Goal: Task Accomplishment & Management: Use online tool/utility

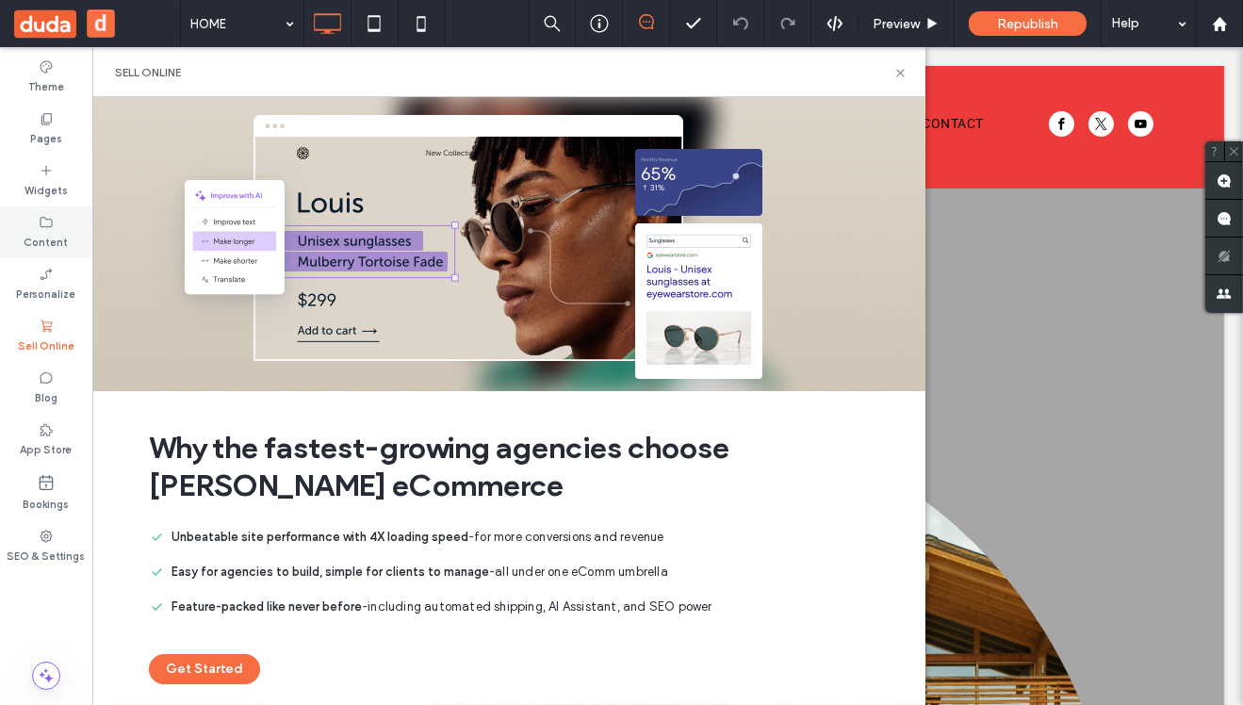
click at [53, 238] on label "Content" at bounding box center [47, 240] width 44 height 21
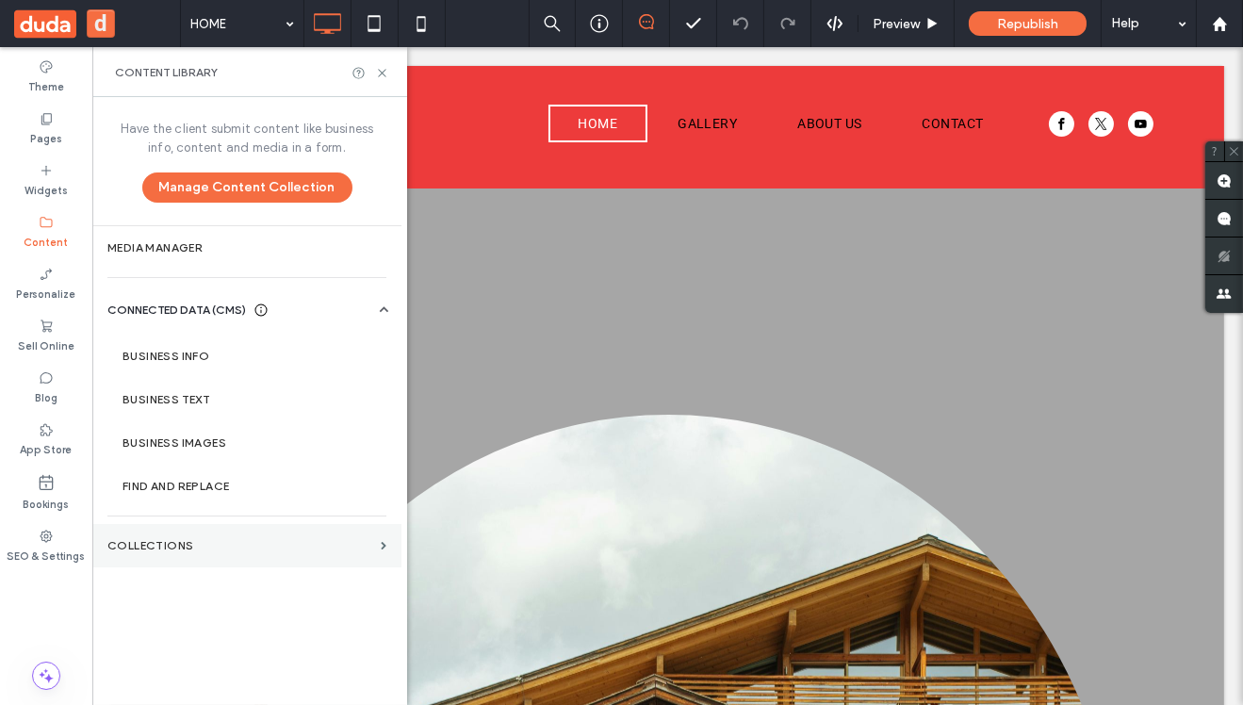
click at [207, 546] on label "Collections" at bounding box center [240, 545] width 266 height 13
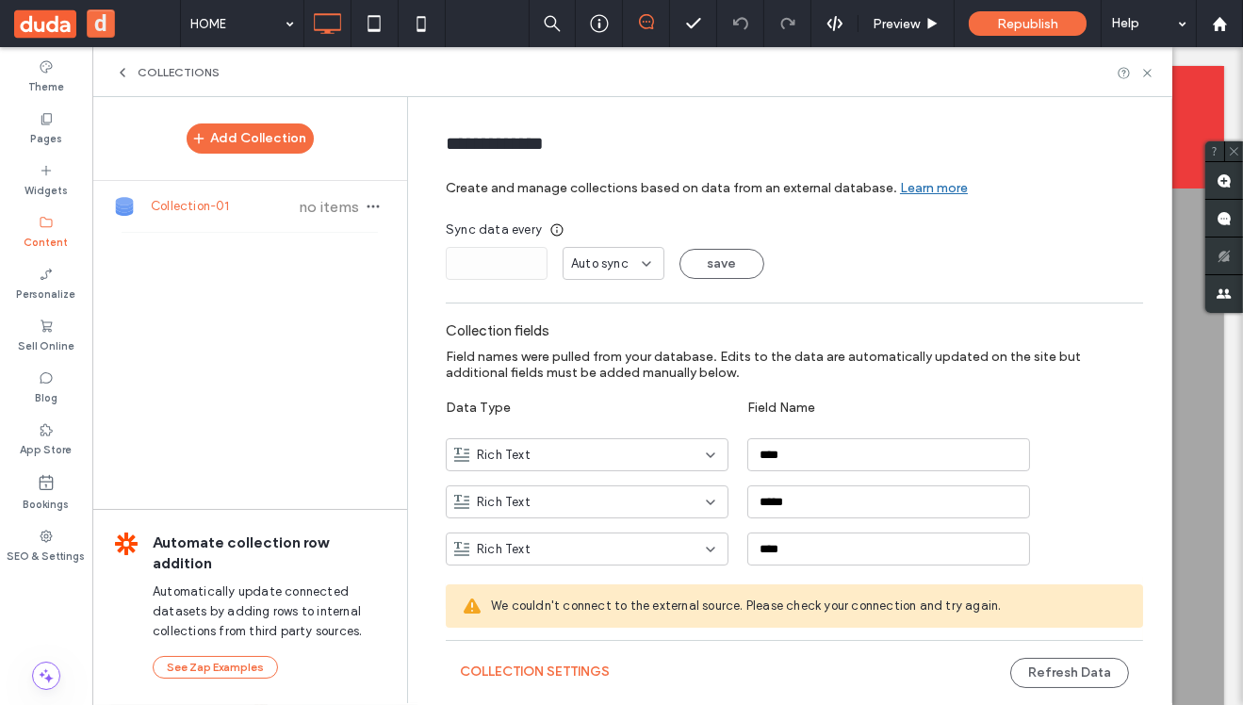
scroll to position [92, 0]
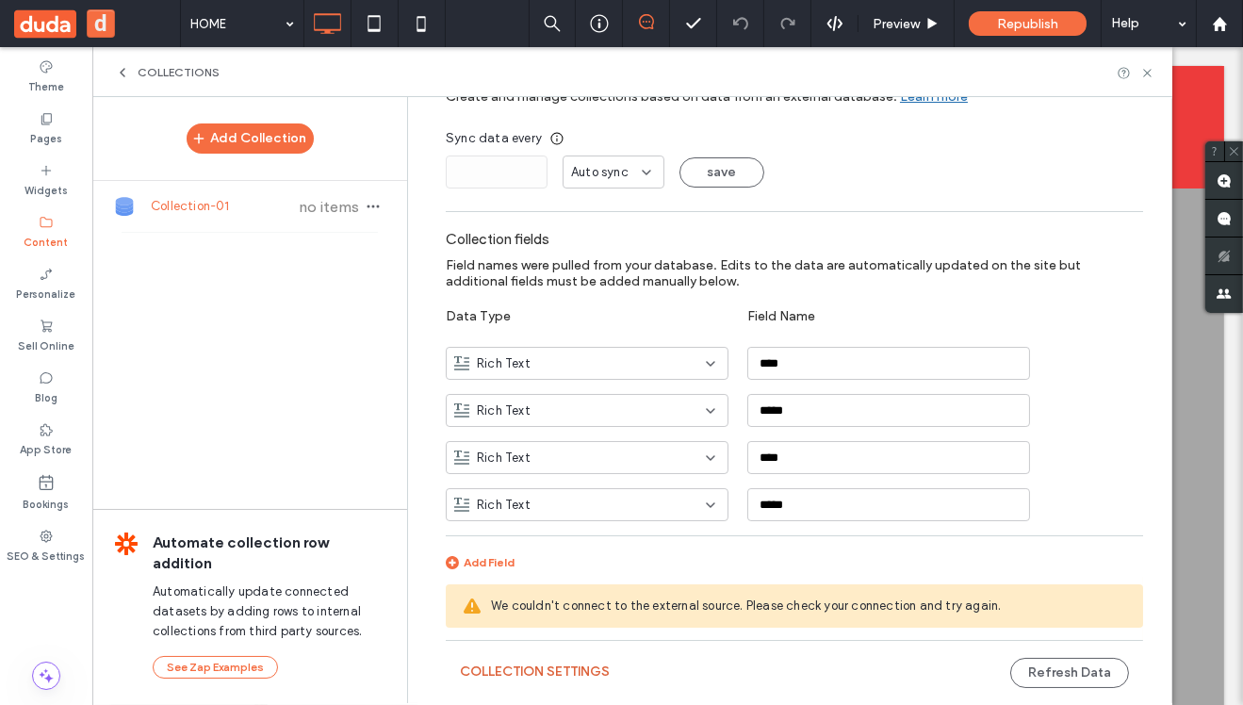
click at [496, 667] on button "Collection Settings" at bounding box center [535, 672] width 150 height 30
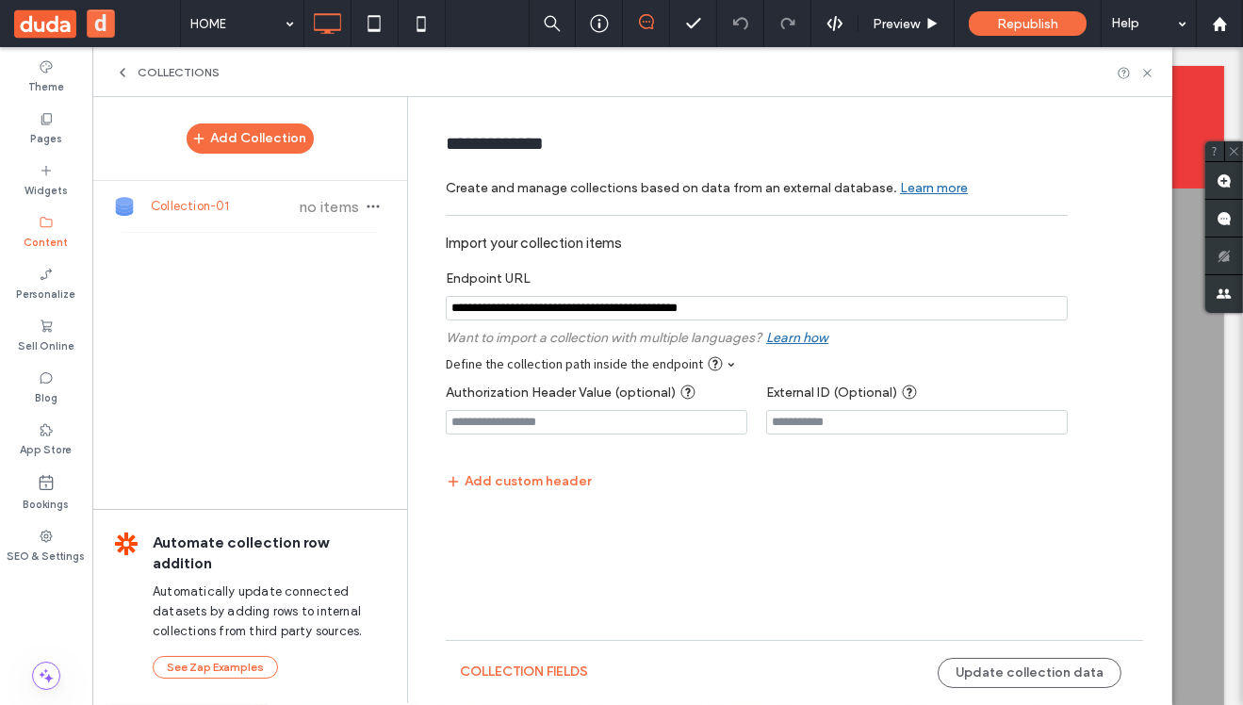
scroll to position [0, 0]
click at [848, 310] on input "notEmpty" at bounding box center [757, 308] width 622 height 25
click at [512, 679] on button "collection fields" at bounding box center [524, 672] width 128 height 30
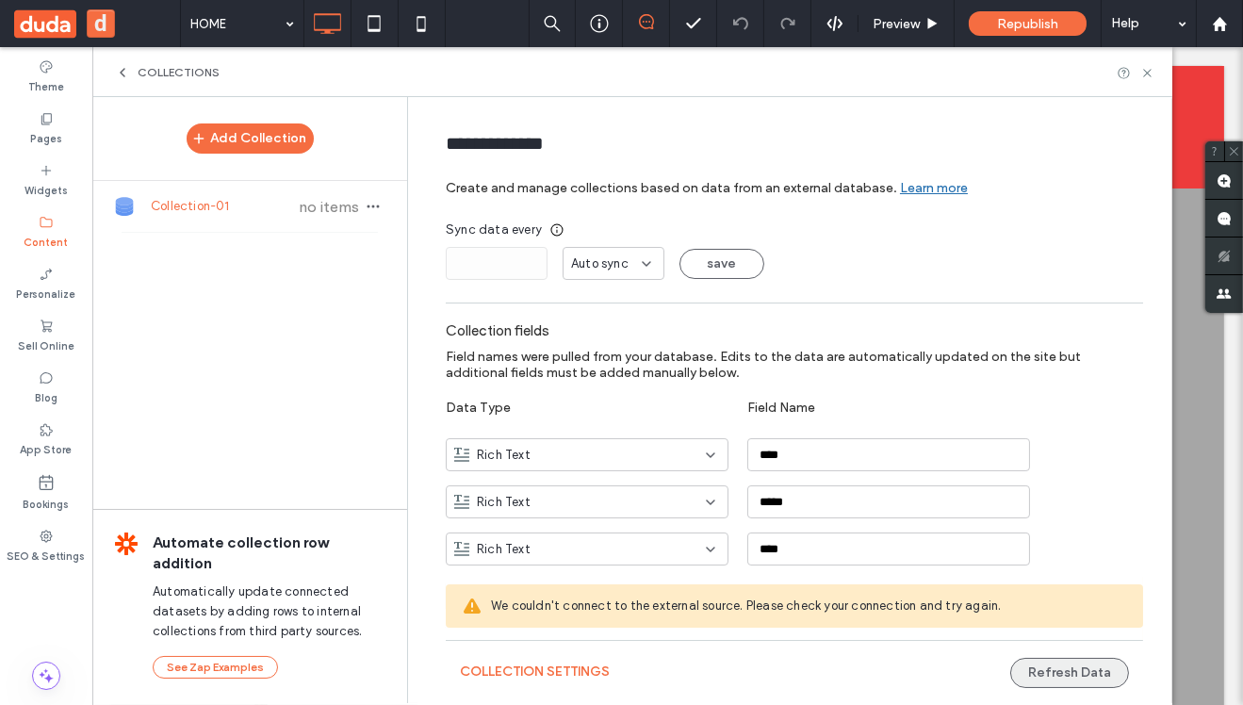
click at [1042, 675] on button "Refresh Data" at bounding box center [1070, 673] width 119 height 30
click at [562, 667] on button "Collection Settings" at bounding box center [535, 672] width 150 height 30
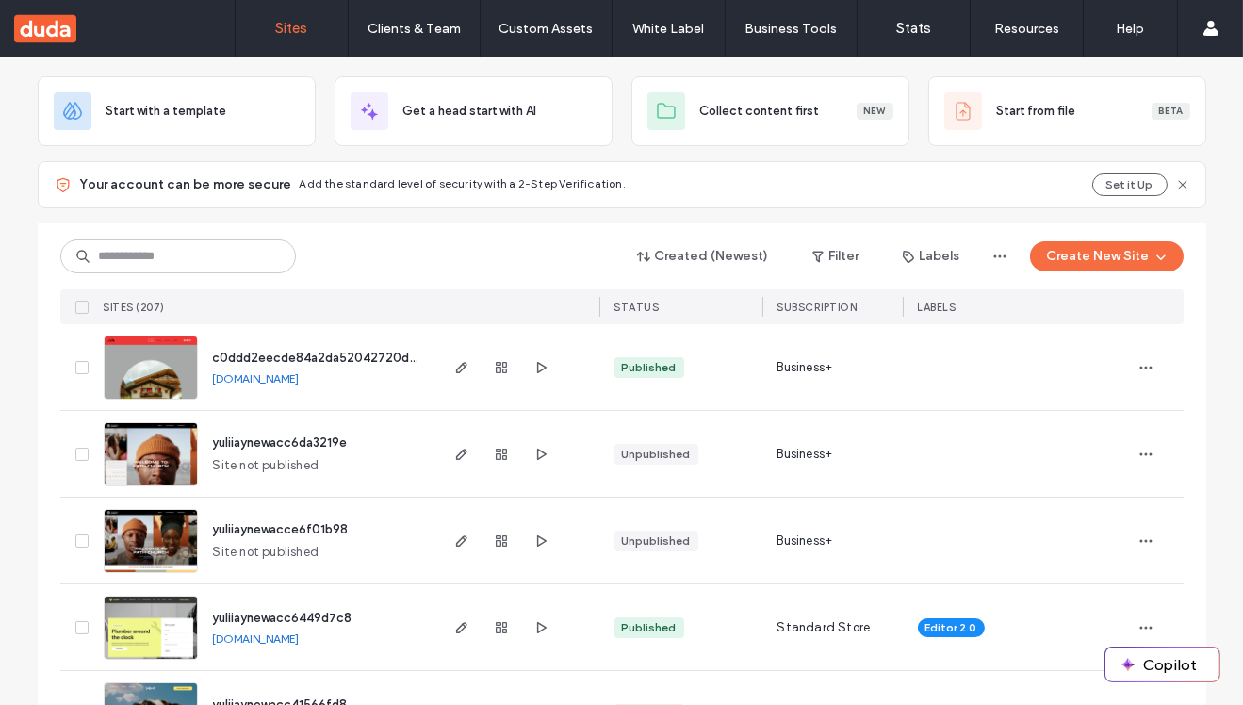
scroll to position [95, 0]
click at [454, 455] on icon "button" at bounding box center [461, 453] width 15 height 15
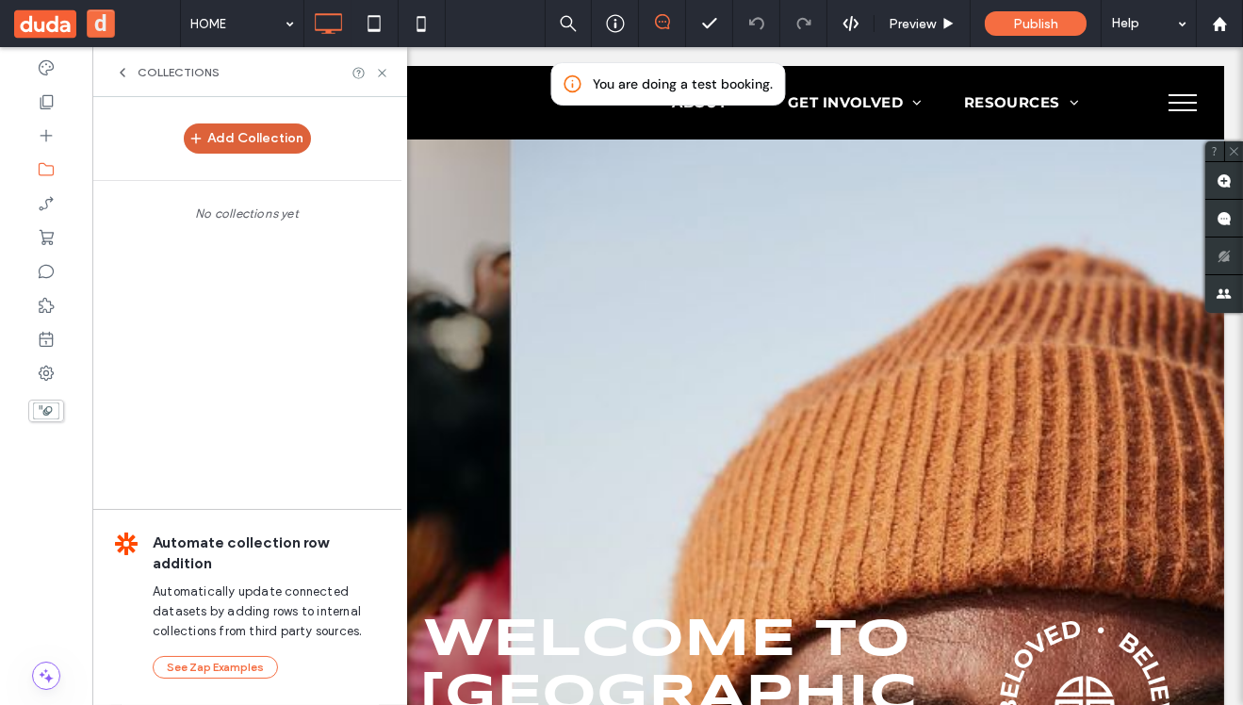
click at [262, 136] on button "Add Collection" at bounding box center [247, 138] width 127 height 30
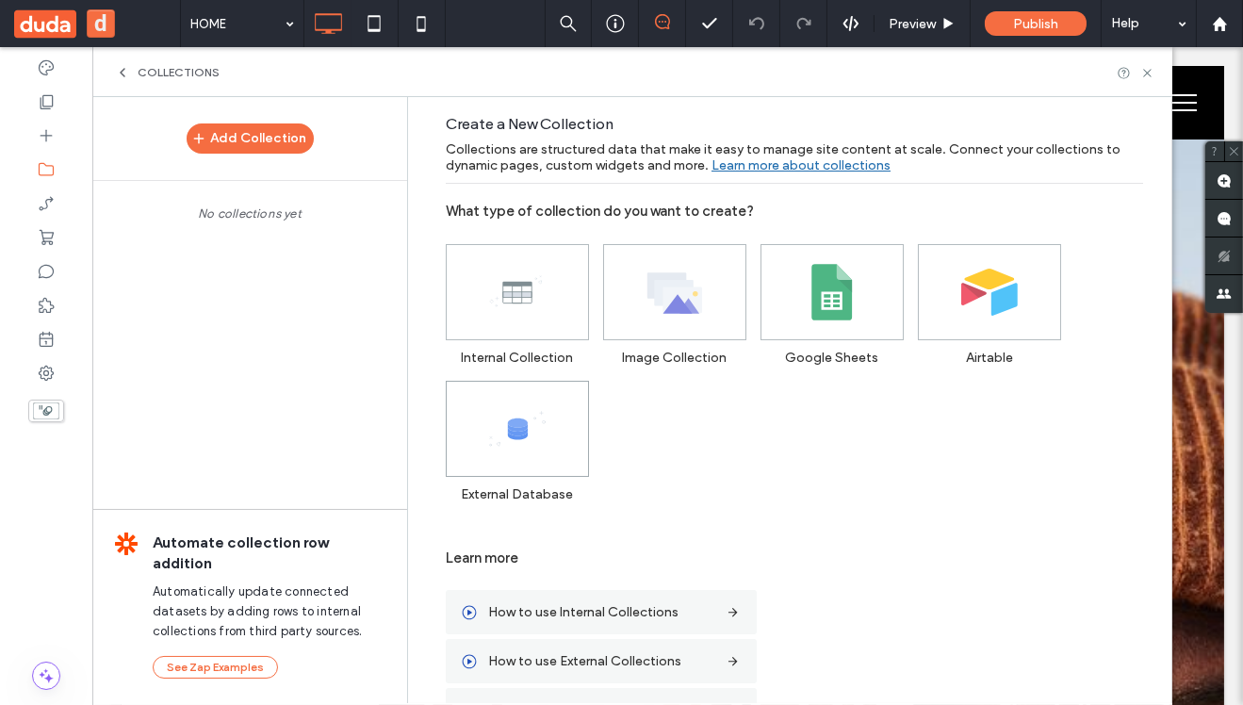
click at [513, 454] on icon at bounding box center [517, 429] width 57 height 57
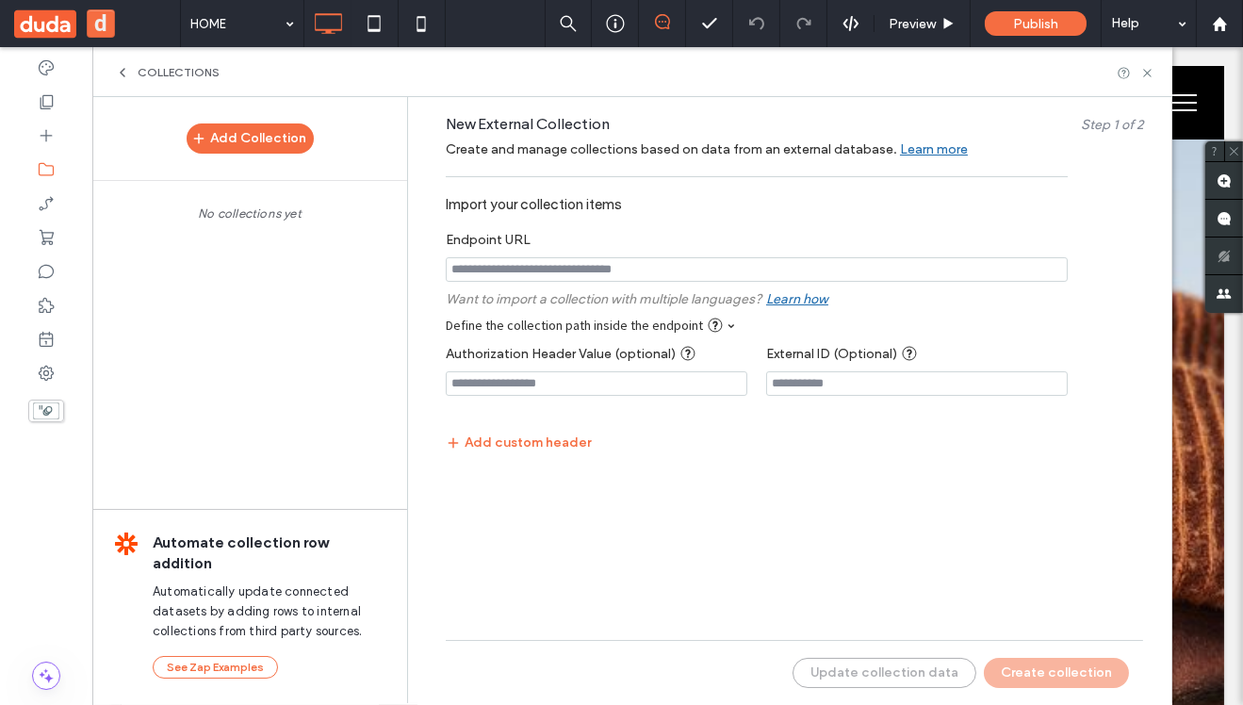
click at [564, 269] on input "notEmpty" at bounding box center [757, 269] width 622 height 25
paste input "**********"
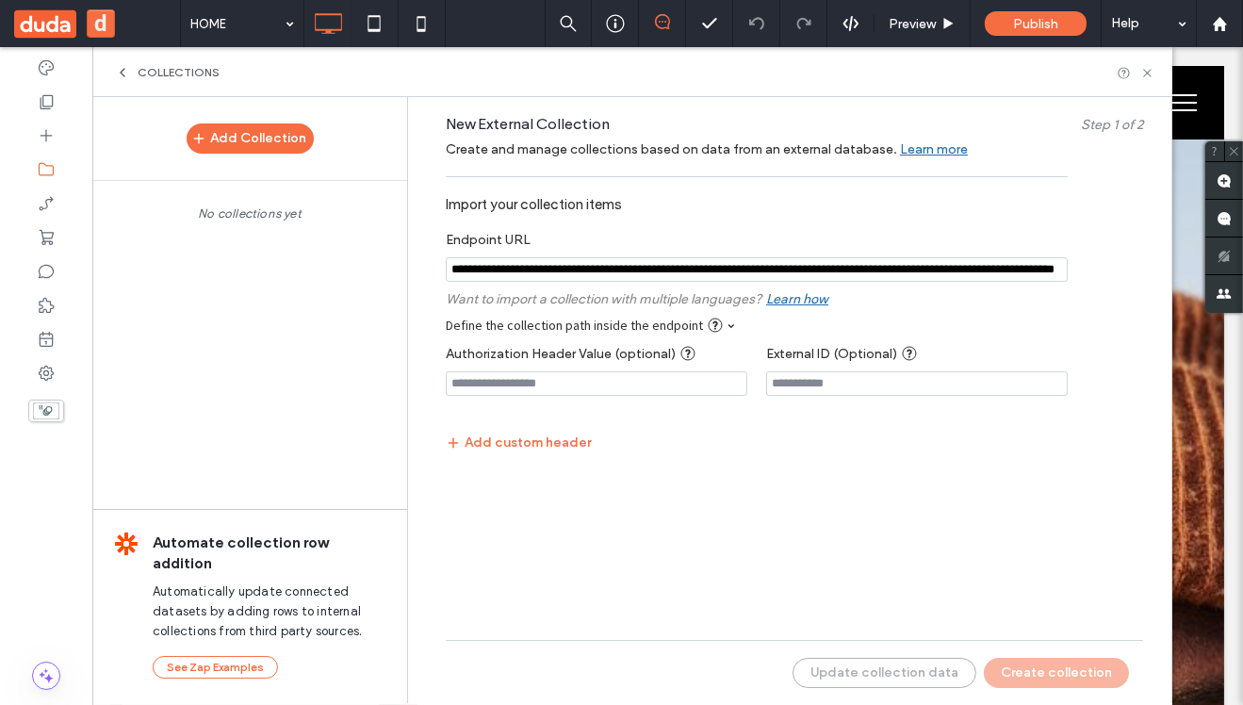
scroll to position [0, 176]
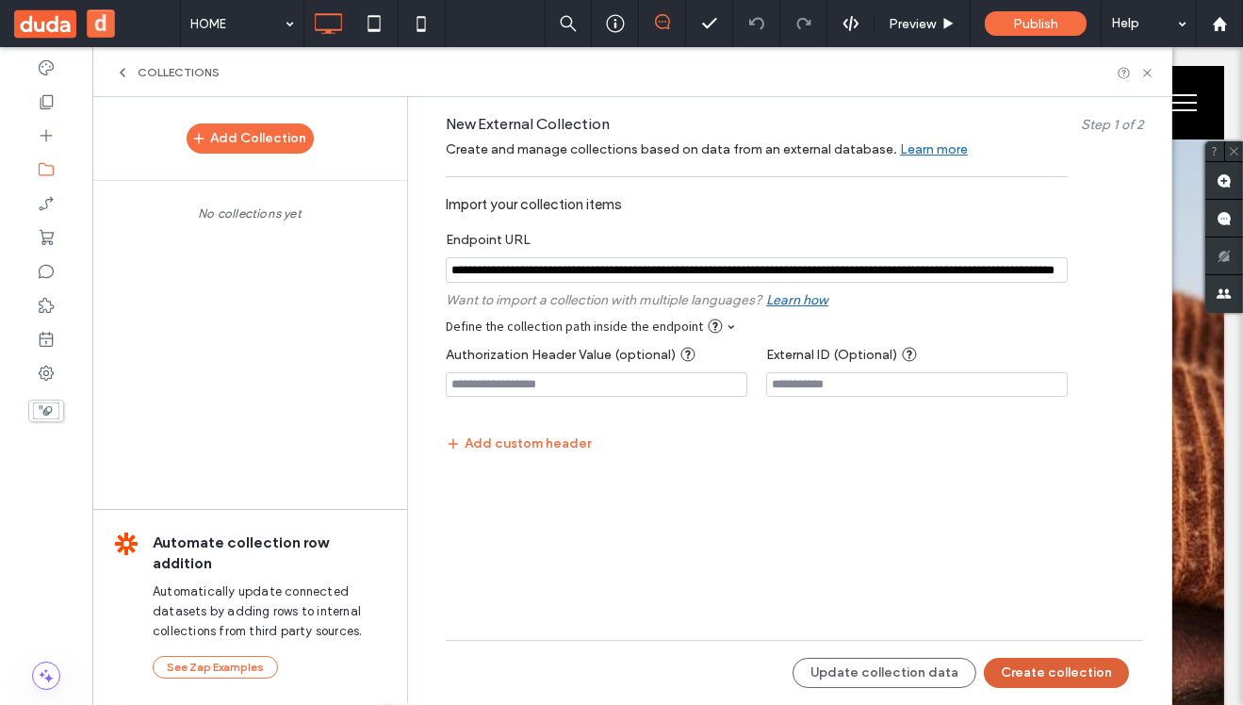
type input "**********"
click at [1052, 671] on button "Create collection" at bounding box center [1056, 673] width 145 height 30
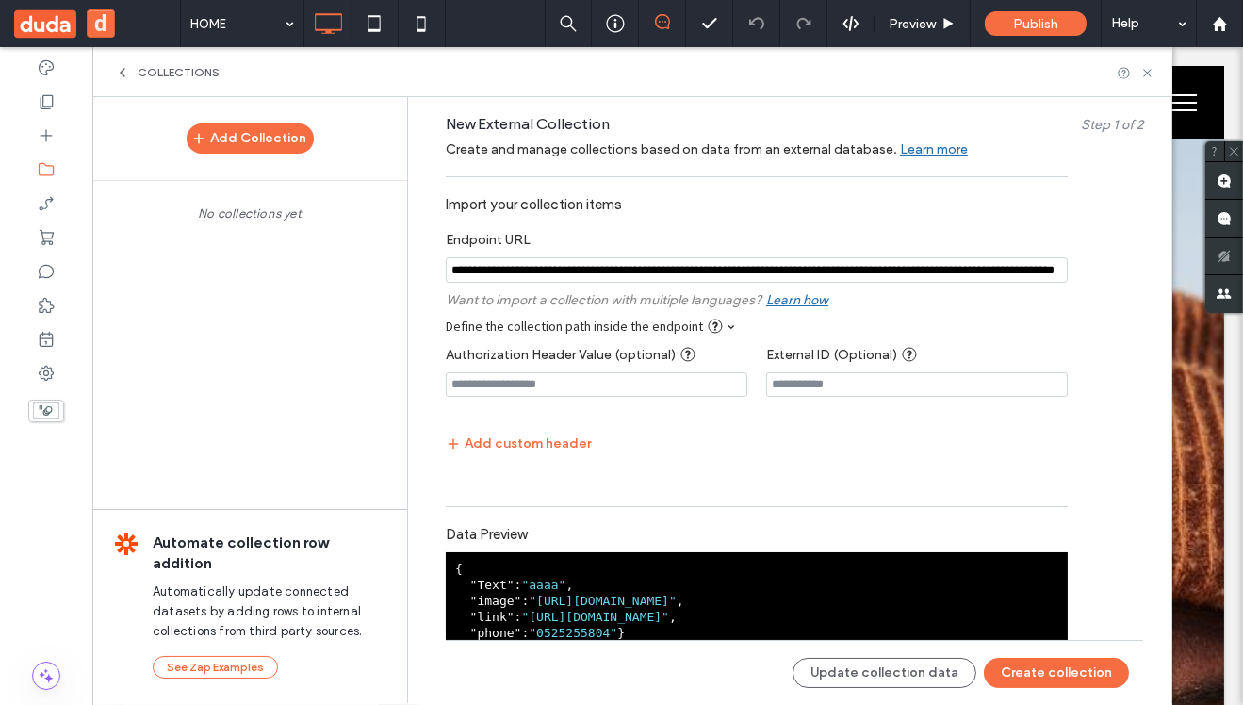
scroll to position [253, 0]
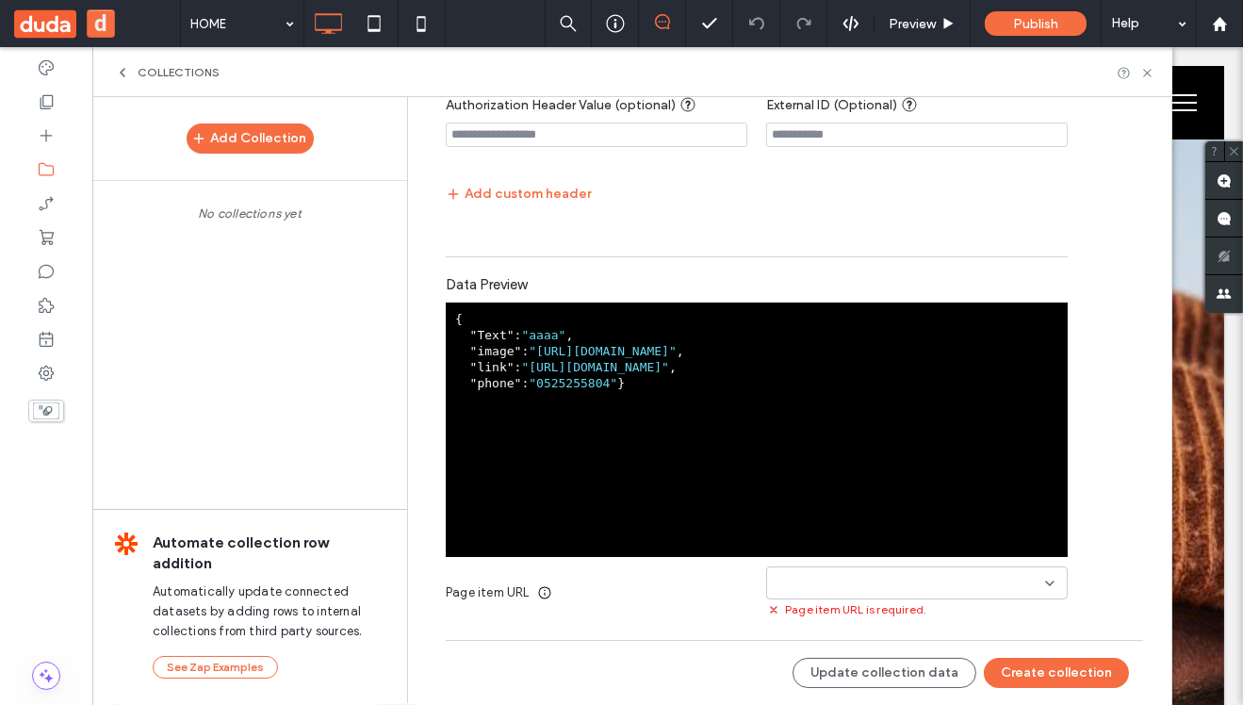
click at [879, 583] on input at bounding box center [910, 583] width 271 height 15
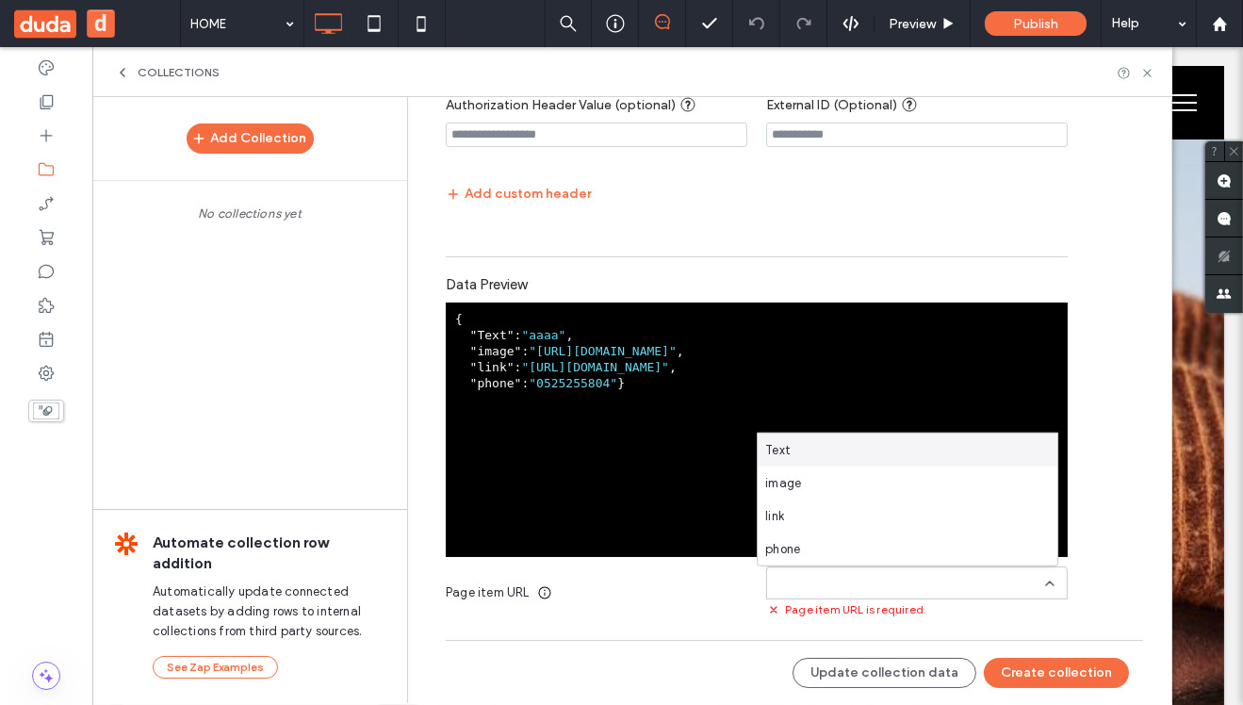
click at [854, 449] on div "Text" at bounding box center [908, 450] width 300 height 33
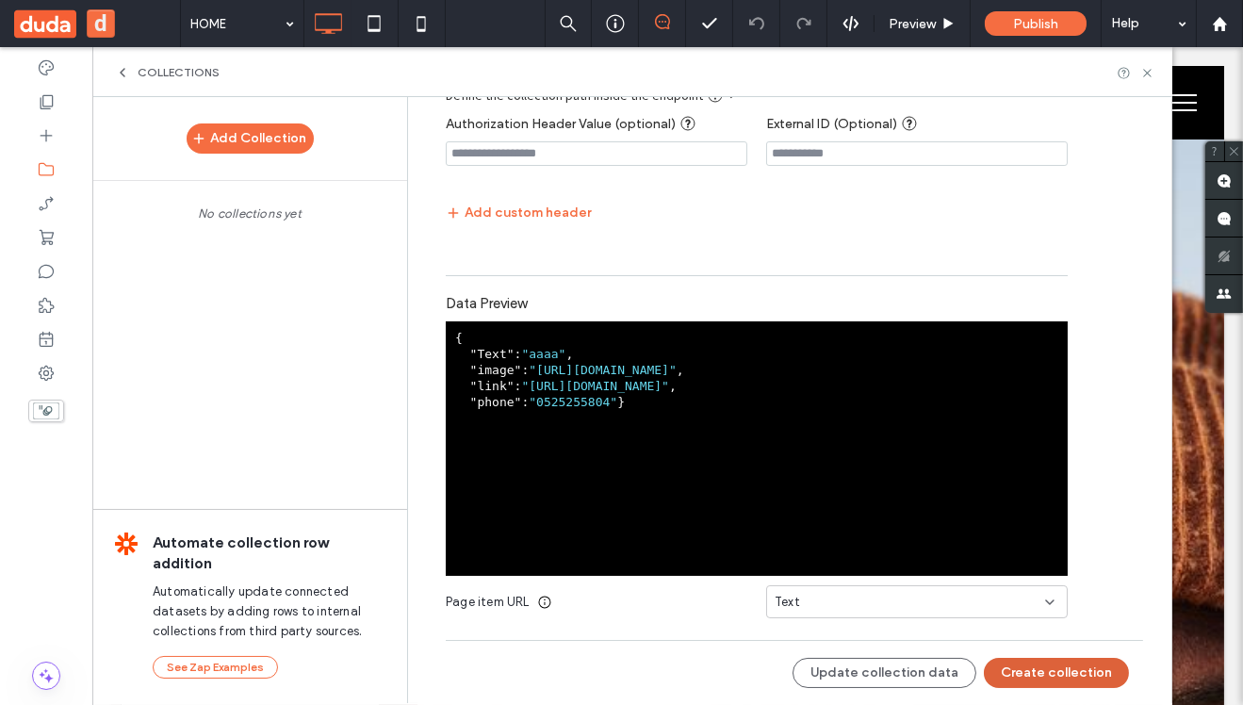
click at [1036, 670] on button "Create collection" at bounding box center [1056, 673] width 145 height 30
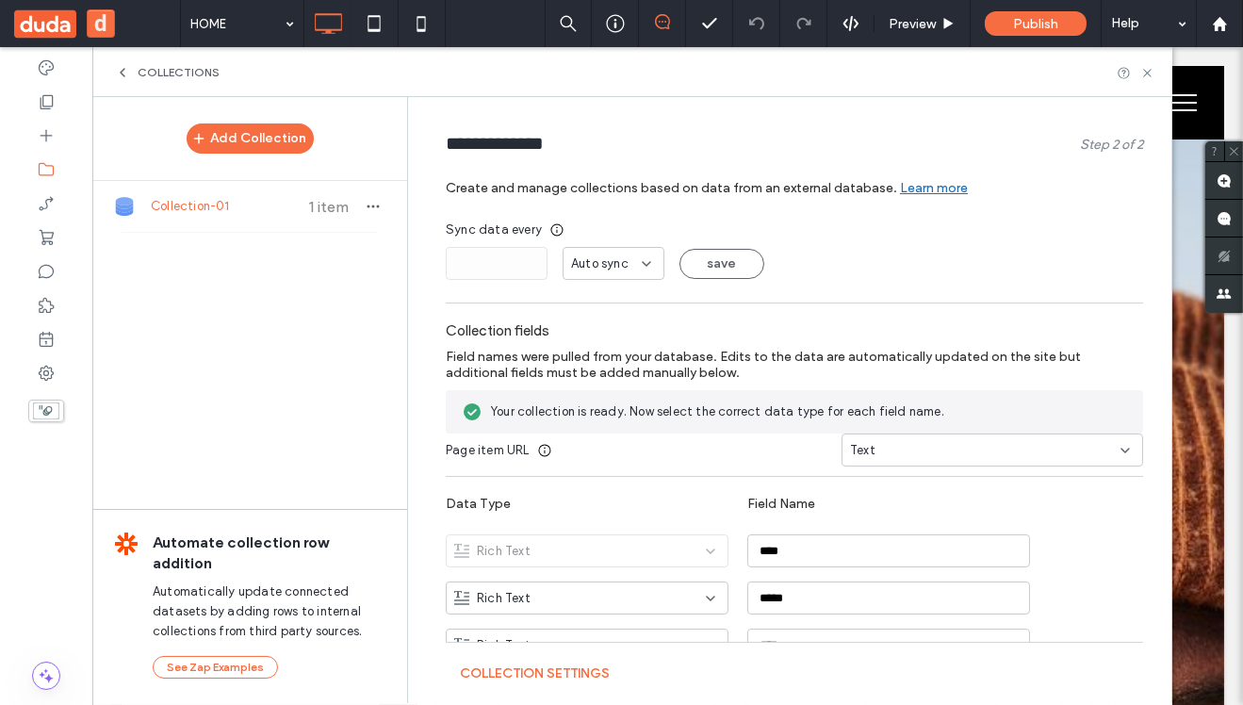
scroll to position [123, 0]
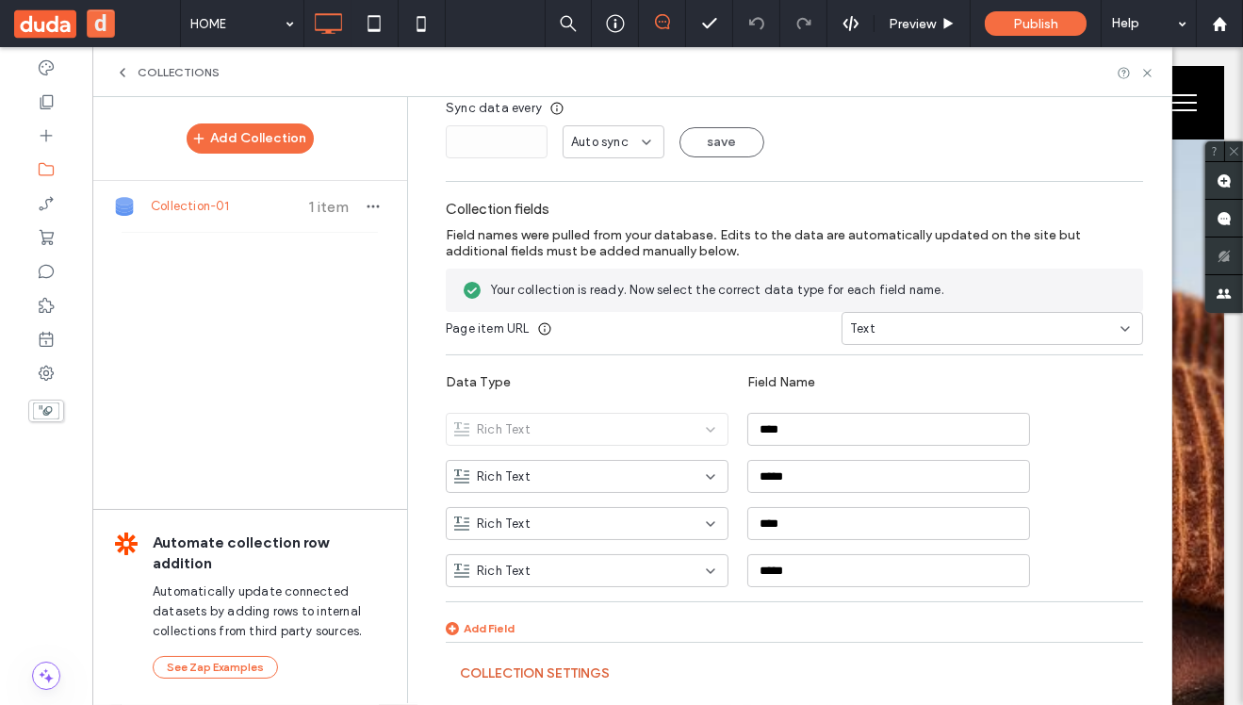
click at [502, 669] on button "Collection Settings" at bounding box center [535, 674] width 150 height 30
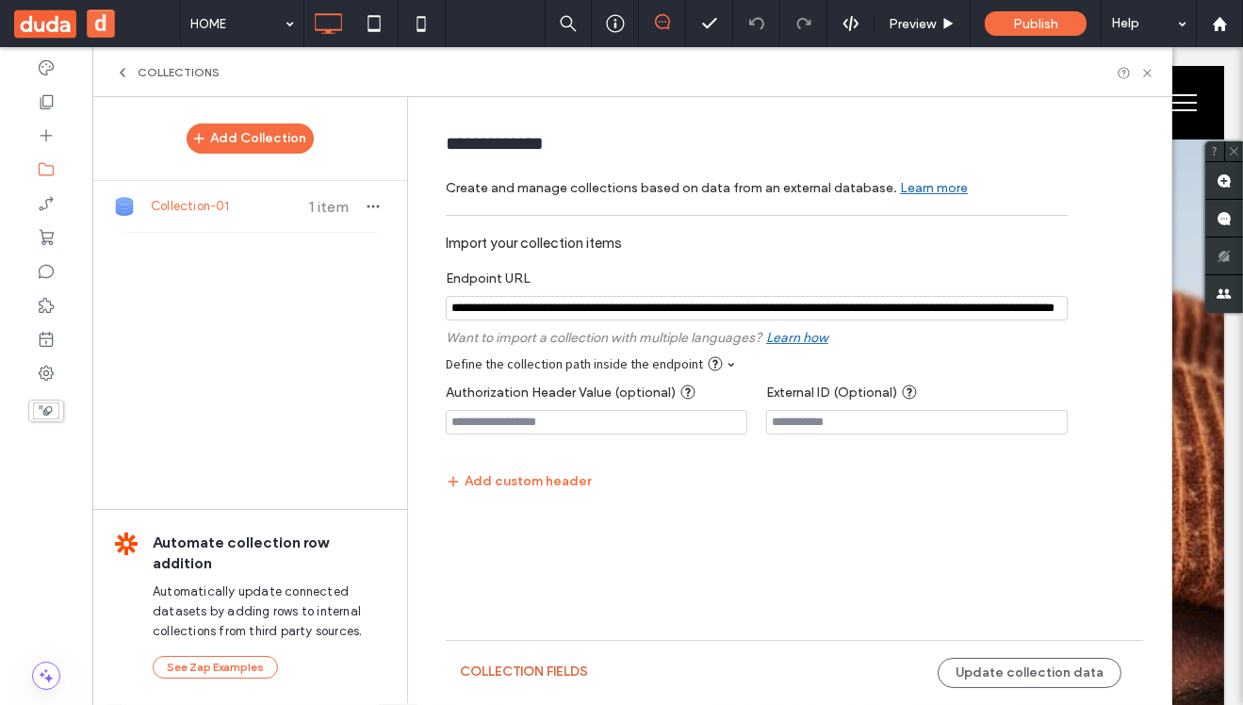
click at [527, 666] on button "collection fields" at bounding box center [524, 672] width 128 height 30
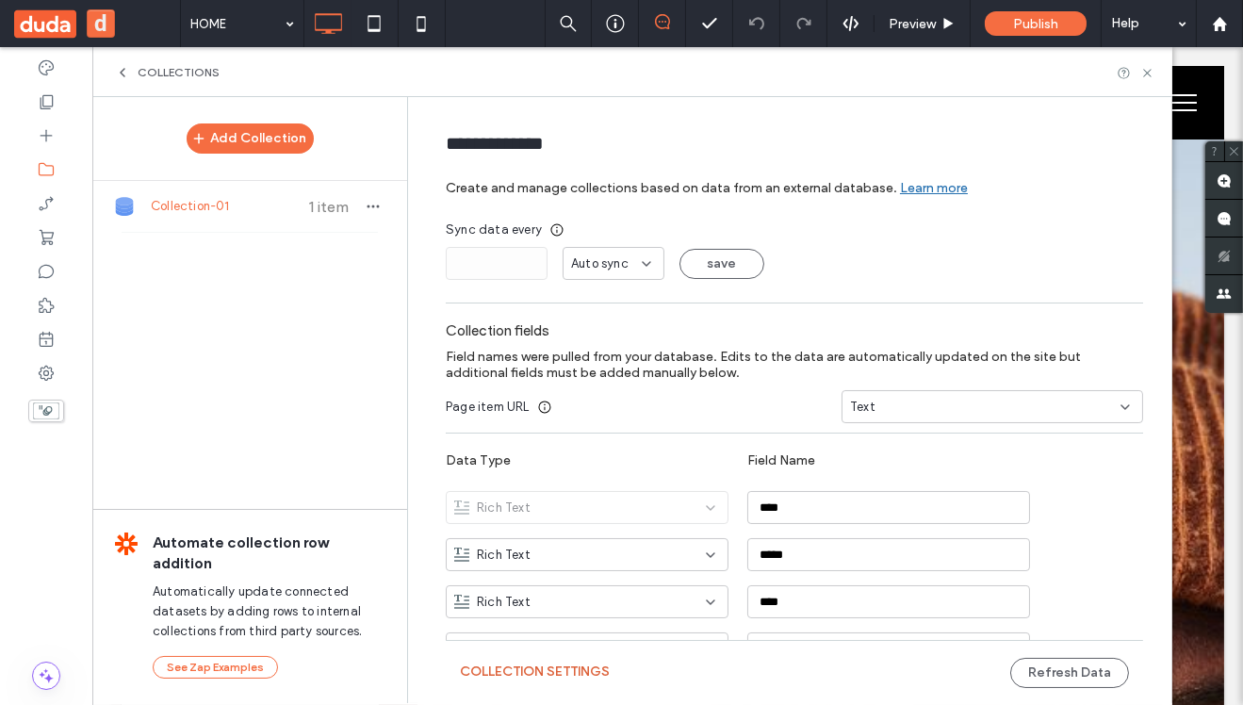
click at [529, 671] on button "Collection Settings" at bounding box center [535, 672] width 150 height 30
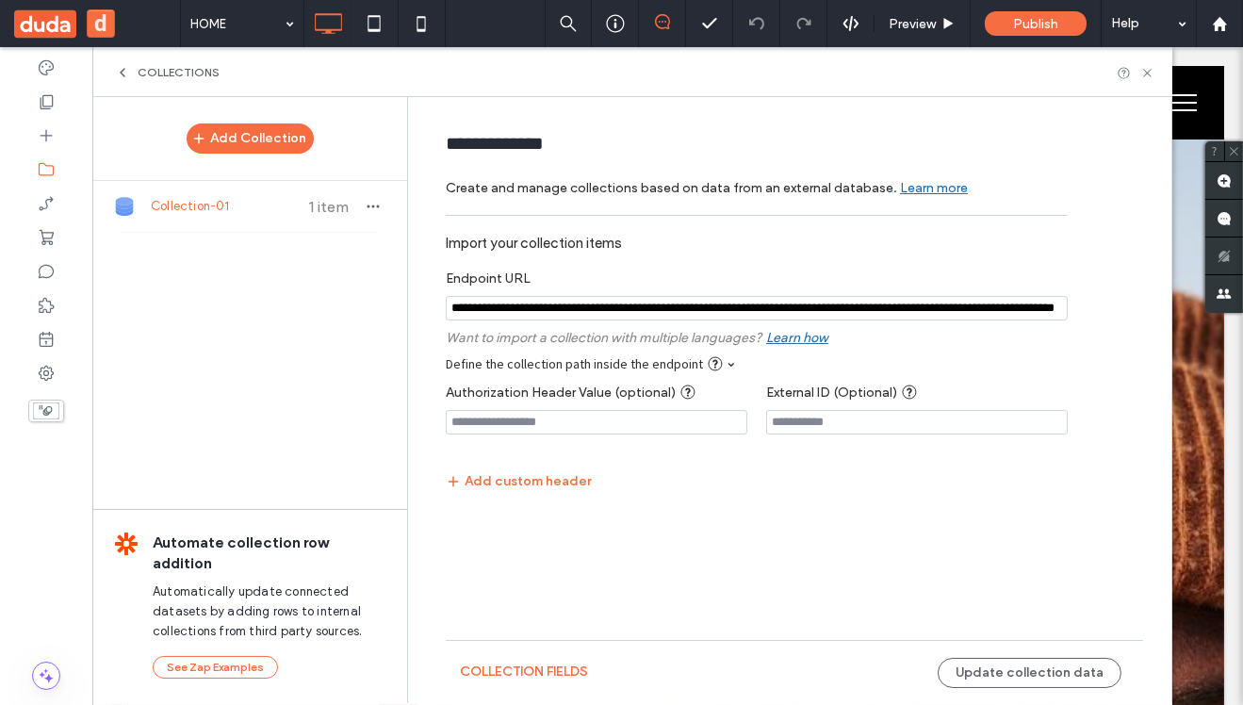
click at [700, 611] on form "**********" at bounding box center [795, 367] width 754 height 504
click at [986, 677] on button "Update collection data" at bounding box center [1030, 673] width 184 height 30
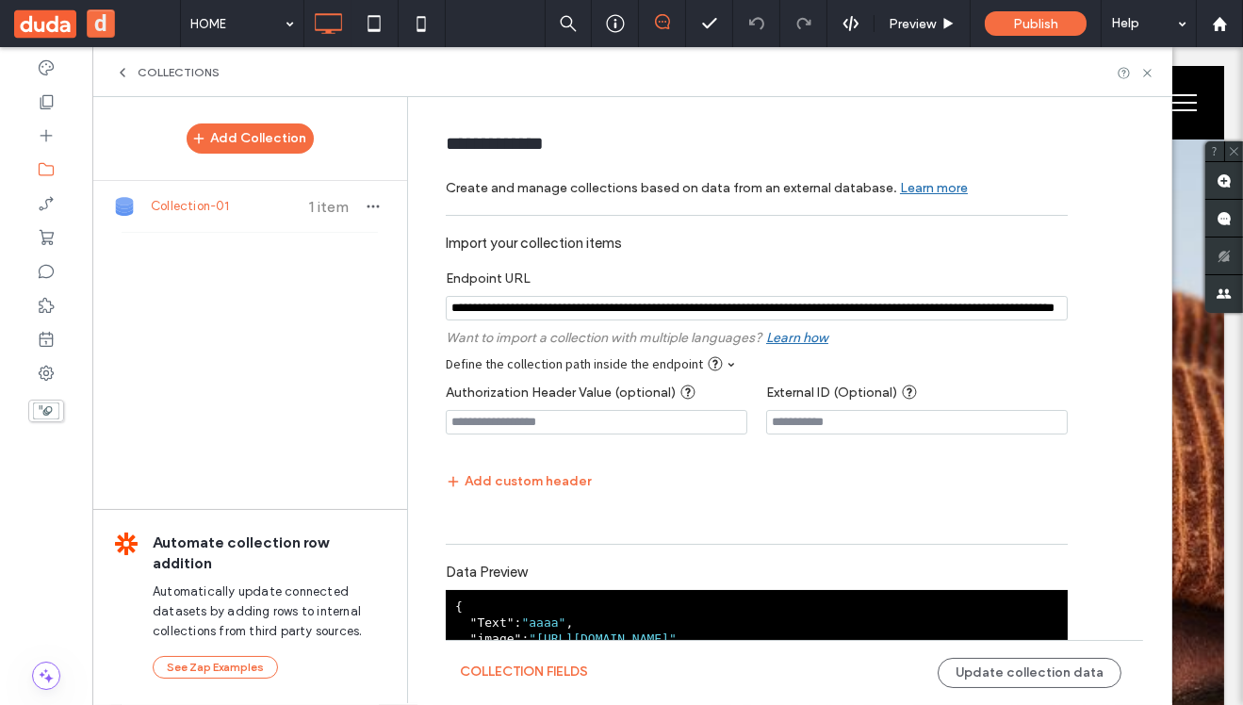
scroll to position [272, 0]
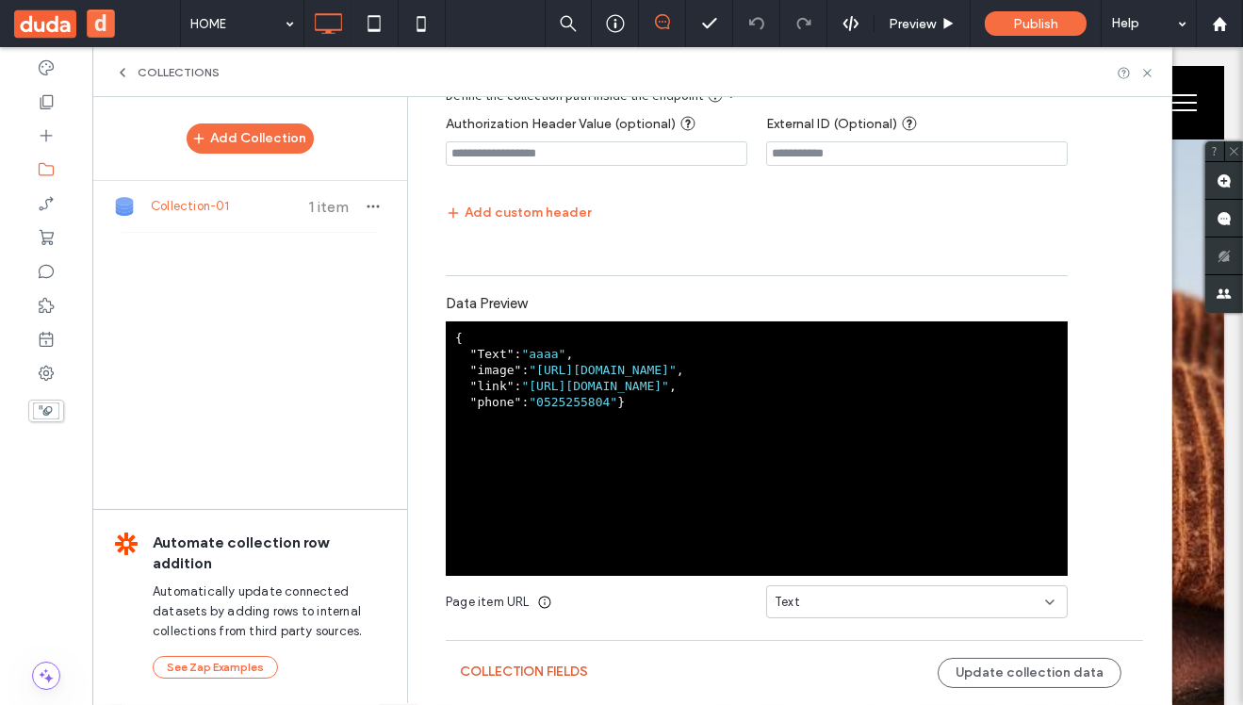
click at [517, 678] on button "collection fields" at bounding box center [524, 672] width 128 height 30
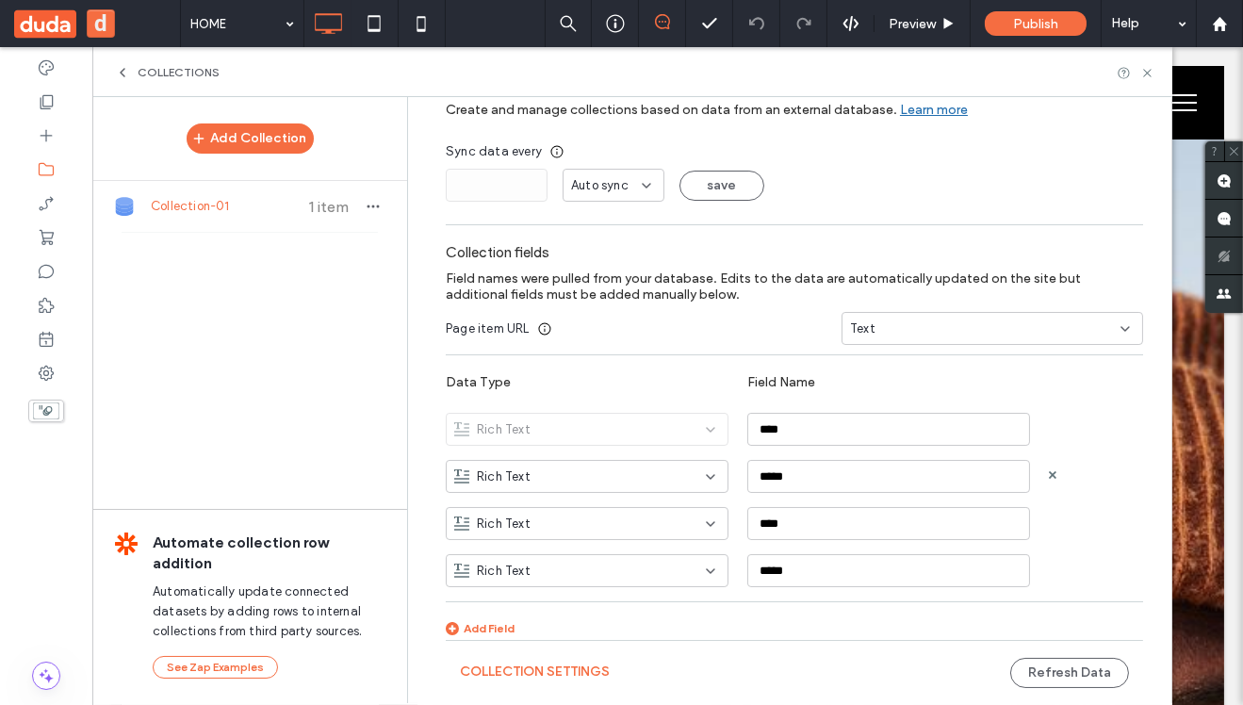
scroll to position [79, 0]
click at [206, 212] on span "Collection-01" at bounding box center [221, 206] width 140 height 19
click at [50, 98] on icon at bounding box center [46, 101] width 19 height 19
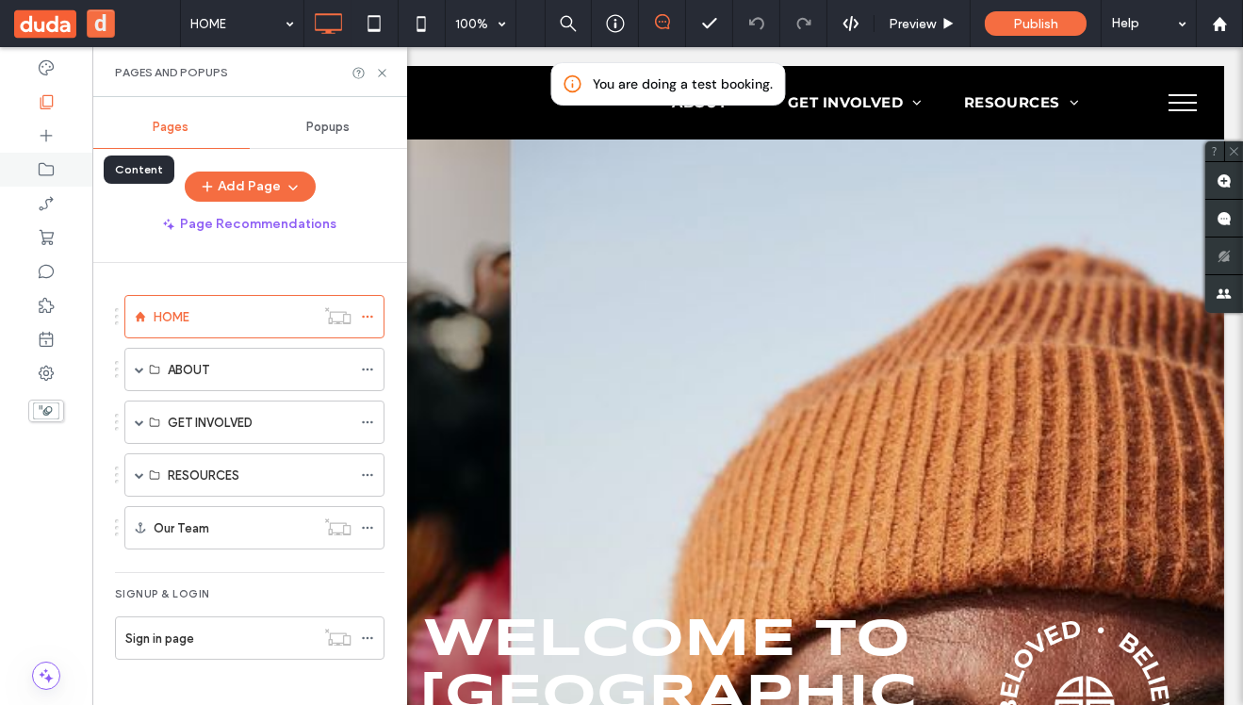
click at [40, 173] on icon at bounding box center [46, 169] width 19 height 19
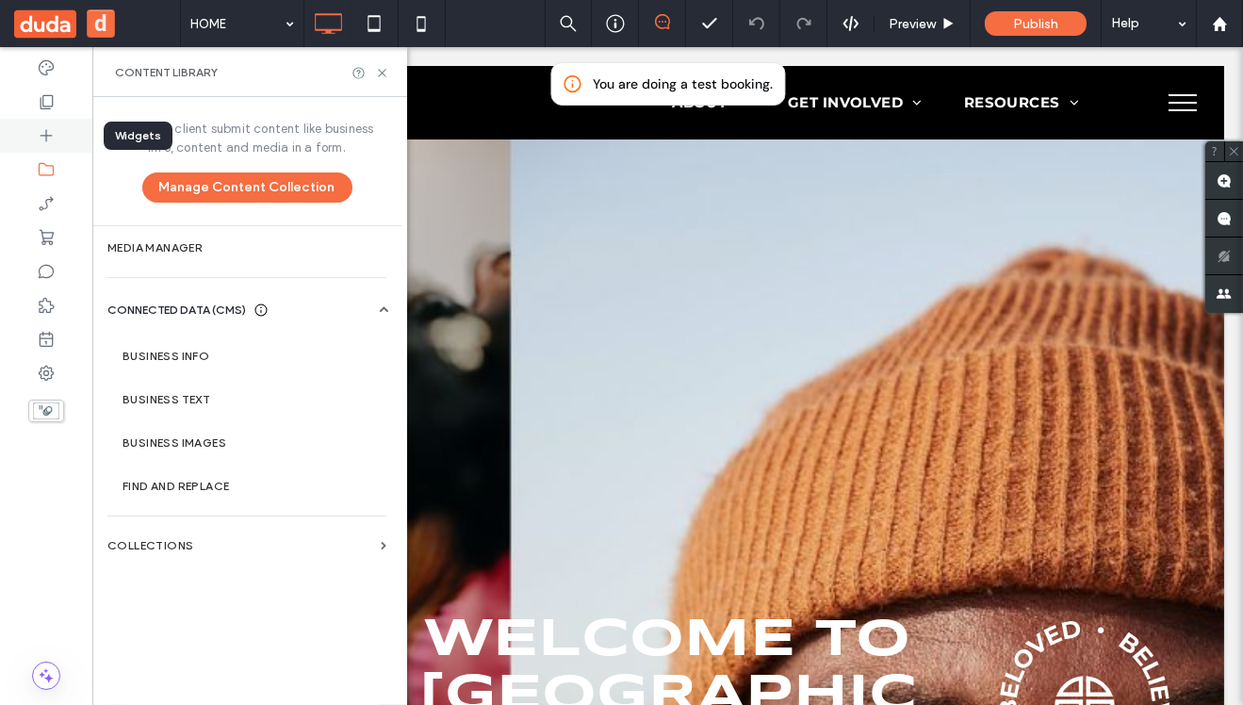
click at [45, 130] on use at bounding box center [47, 136] width 12 height 12
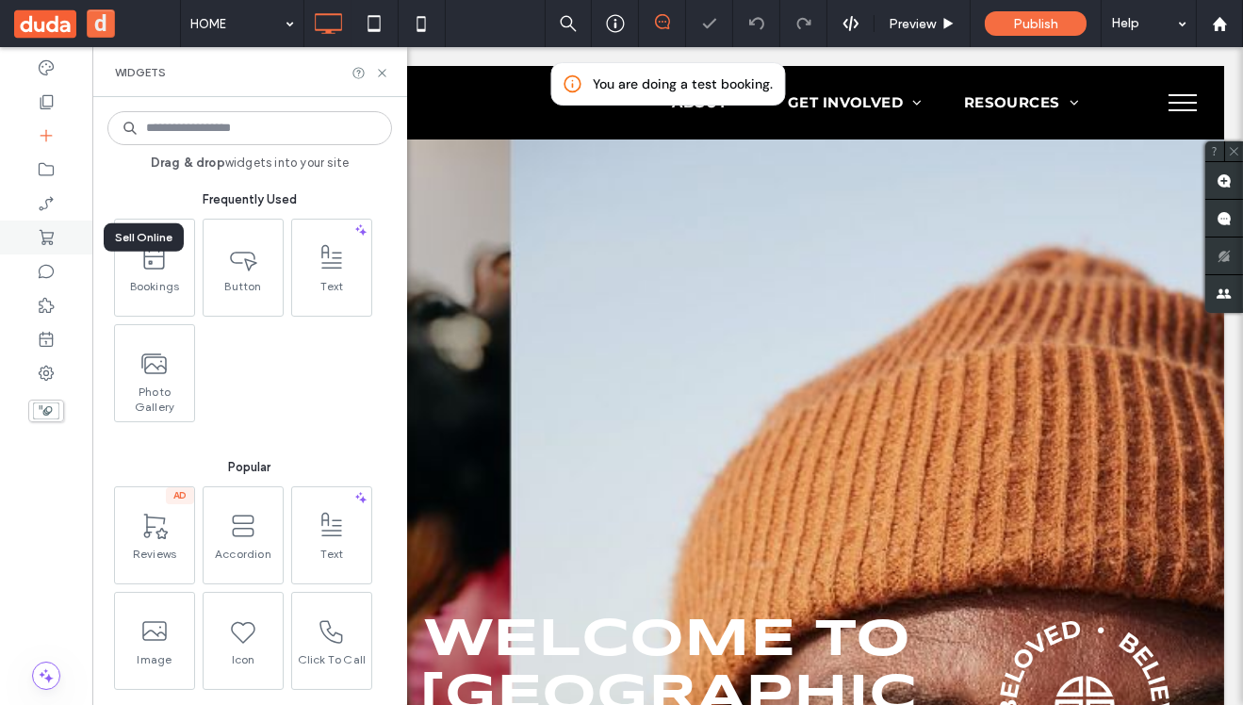
click at [51, 248] on div at bounding box center [46, 238] width 92 height 34
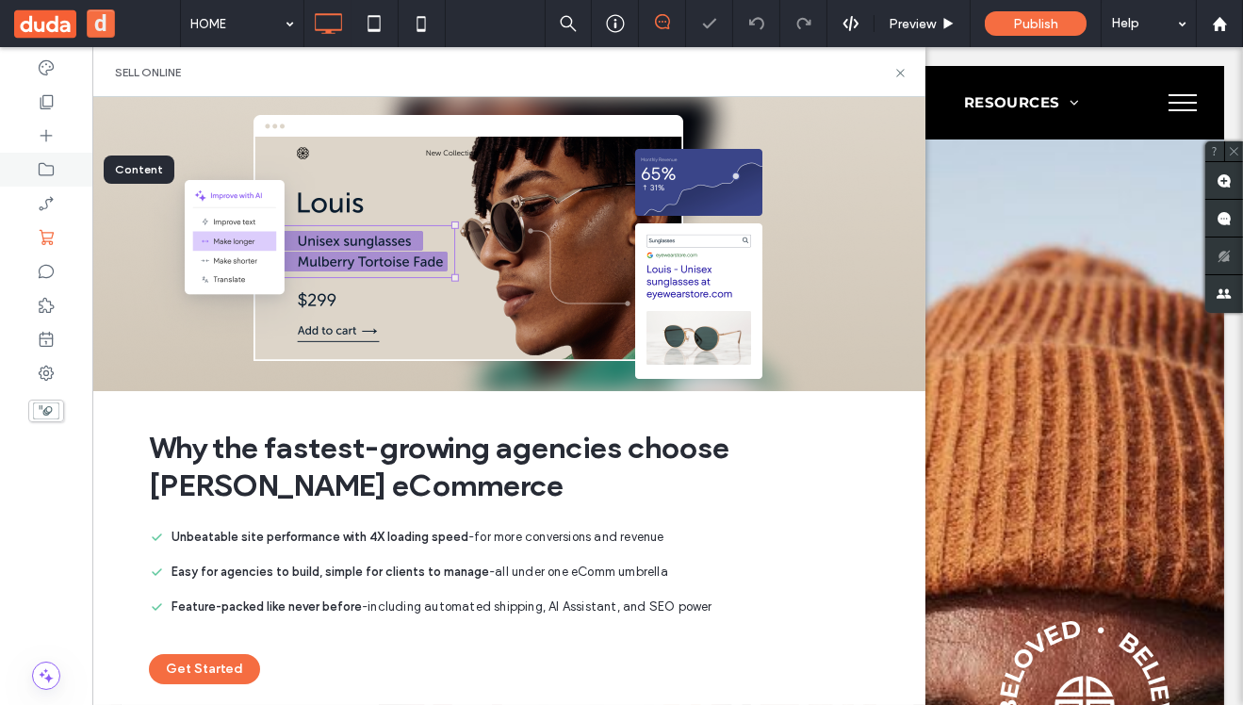
scroll to position [0, 0]
click at [58, 170] on div at bounding box center [46, 170] width 92 height 34
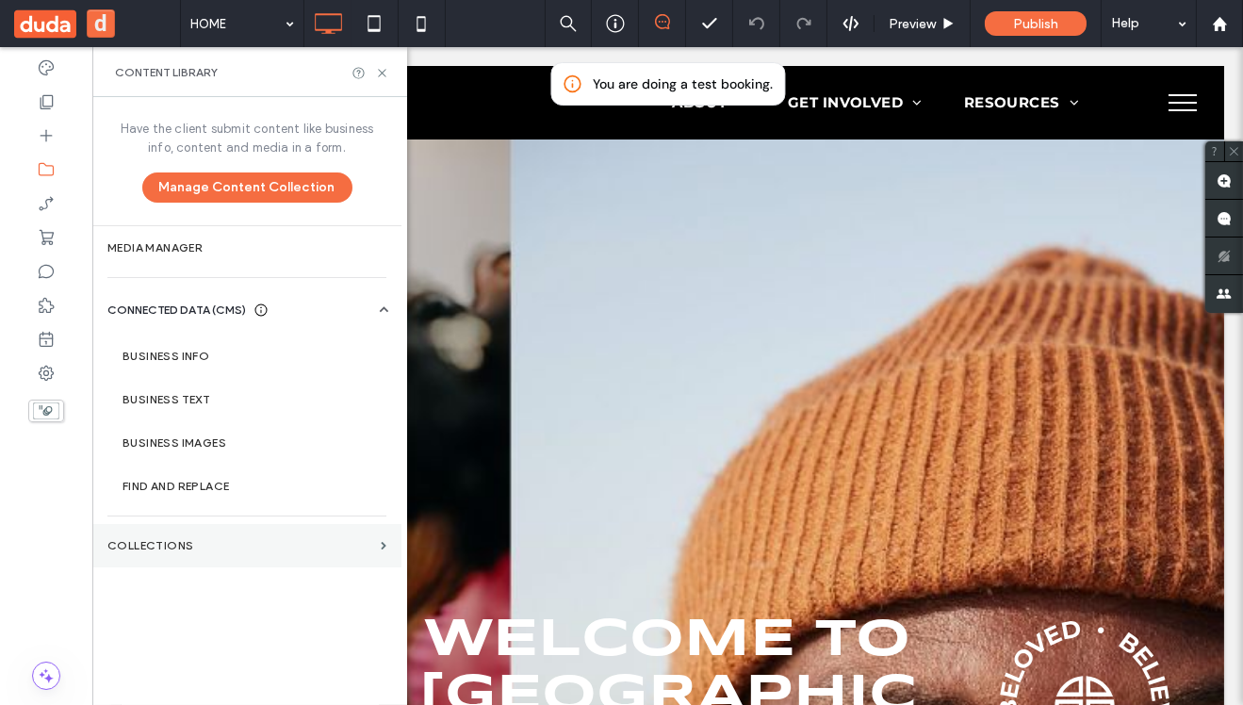
click at [176, 535] on section "Collections" at bounding box center [246, 545] width 309 height 43
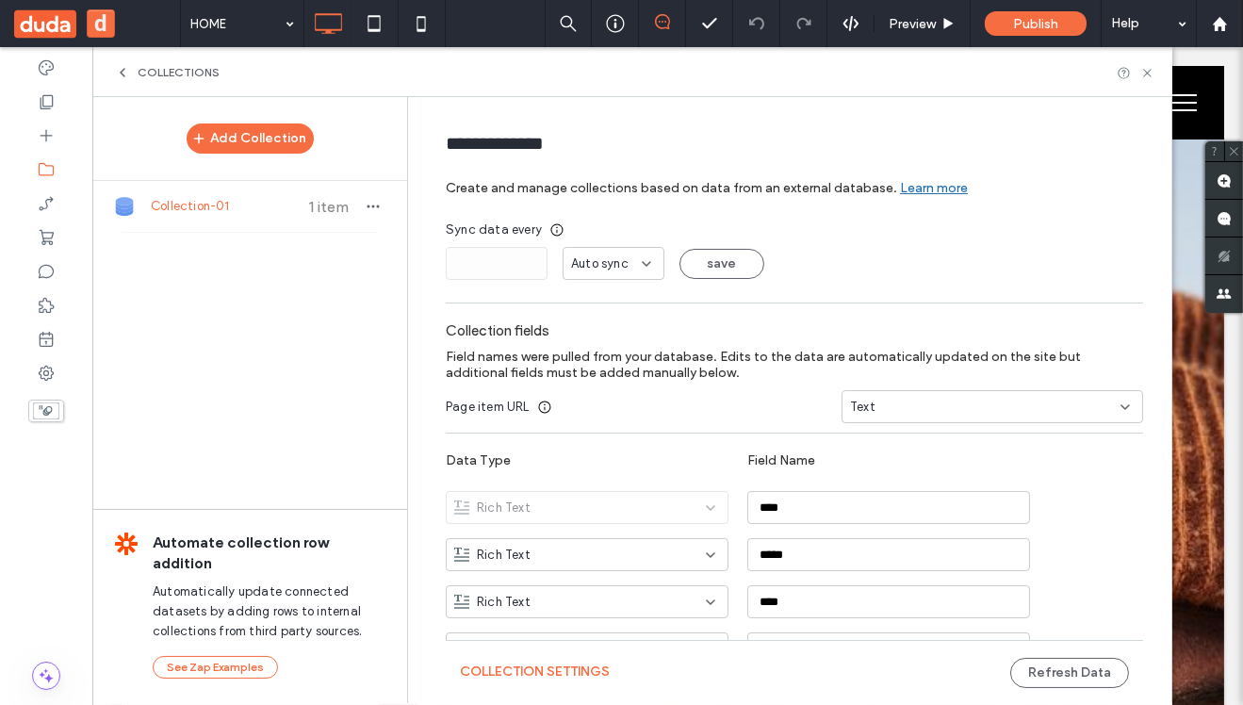
scroll to position [79, 0]
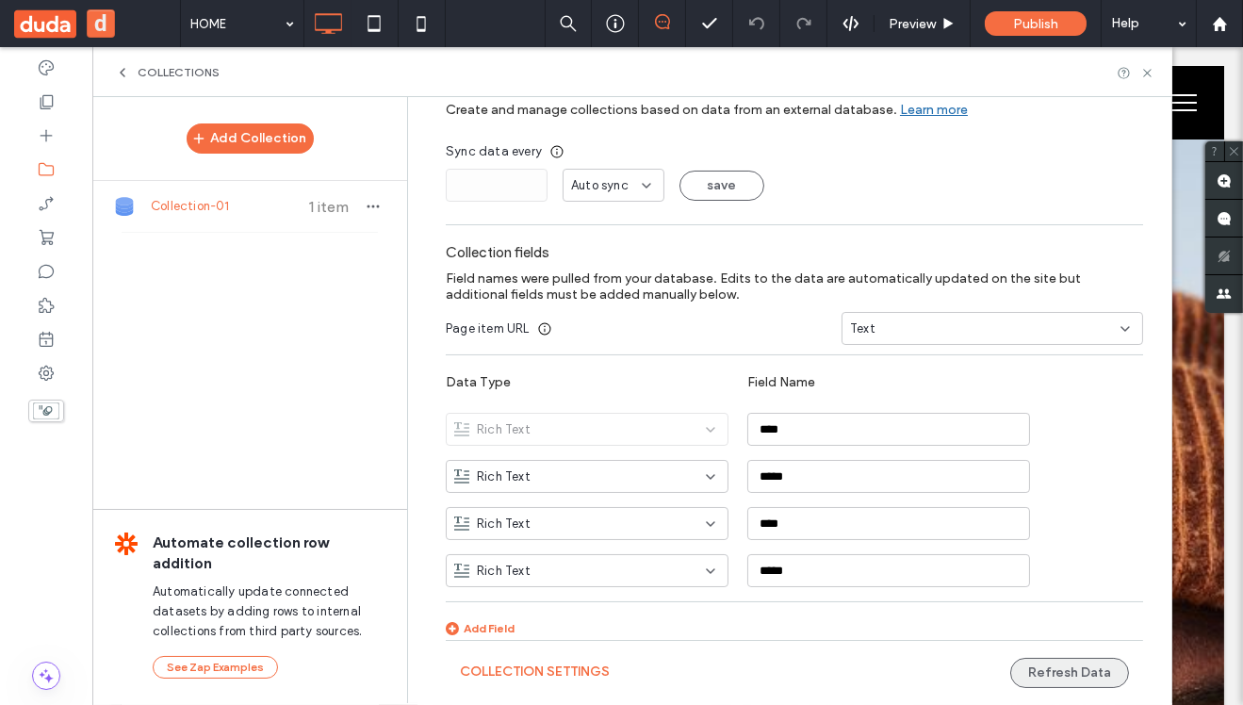
click at [1056, 670] on button "Refresh Data" at bounding box center [1070, 673] width 119 height 30
click at [1061, 678] on button "Refresh Data" at bounding box center [1070, 673] width 119 height 30
click at [204, 211] on span "Collection-01" at bounding box center [221, 206] width 140 height 19
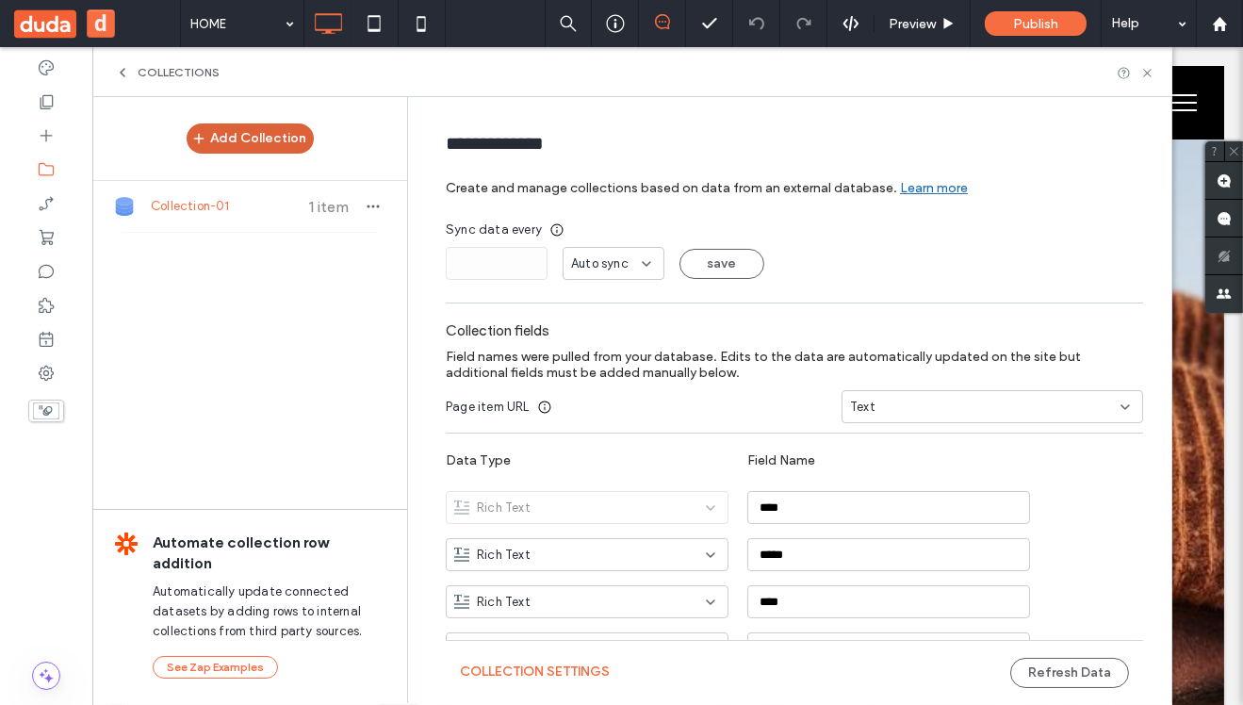
click at [230, 147] on button "Add Collection" at bounding box center [250, 138] width 127 height 30
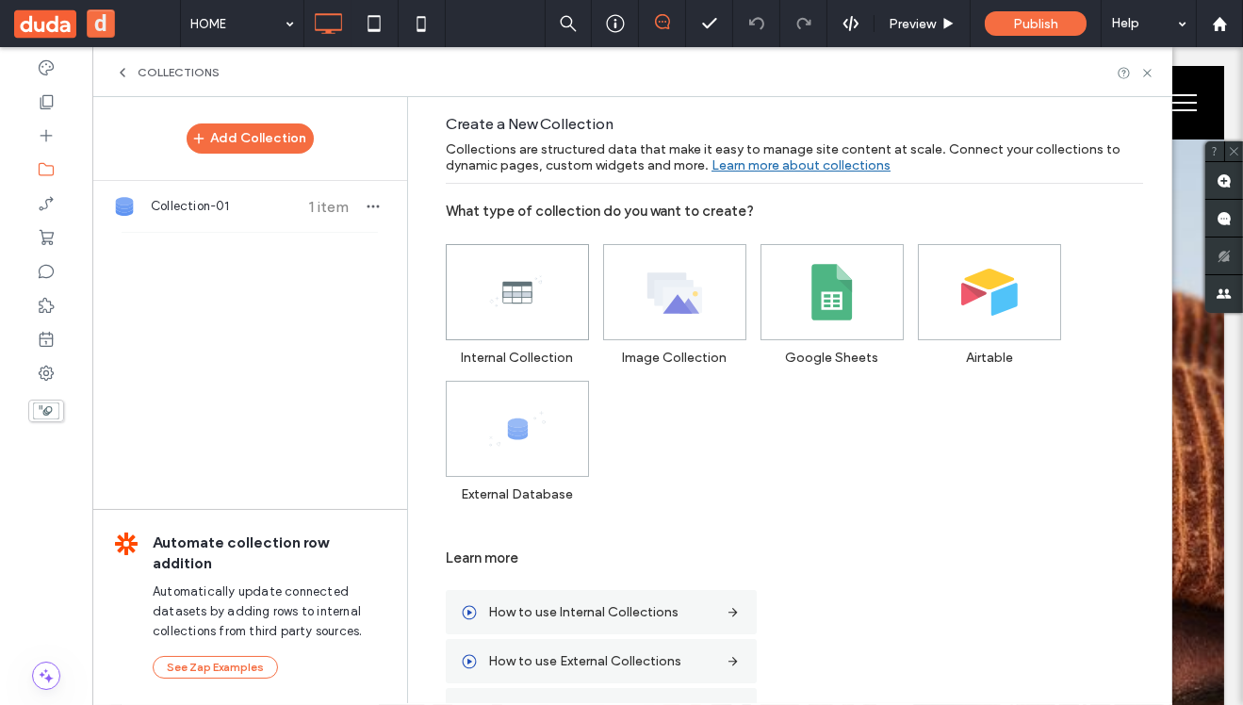
click at [507, 307] on icon at bounding box center [517, 292] width 57 height 57
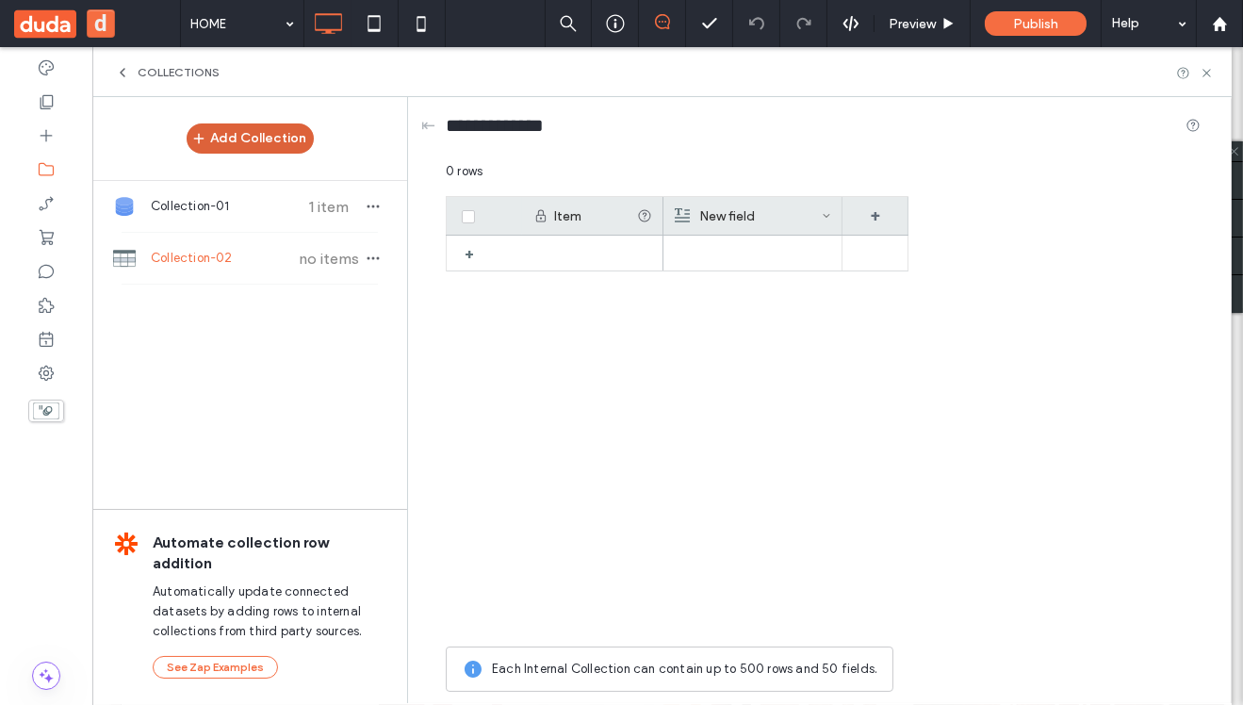
click at [258, 144] on button "Add Collection" at bounding box center [250, 138] width 127 height 30
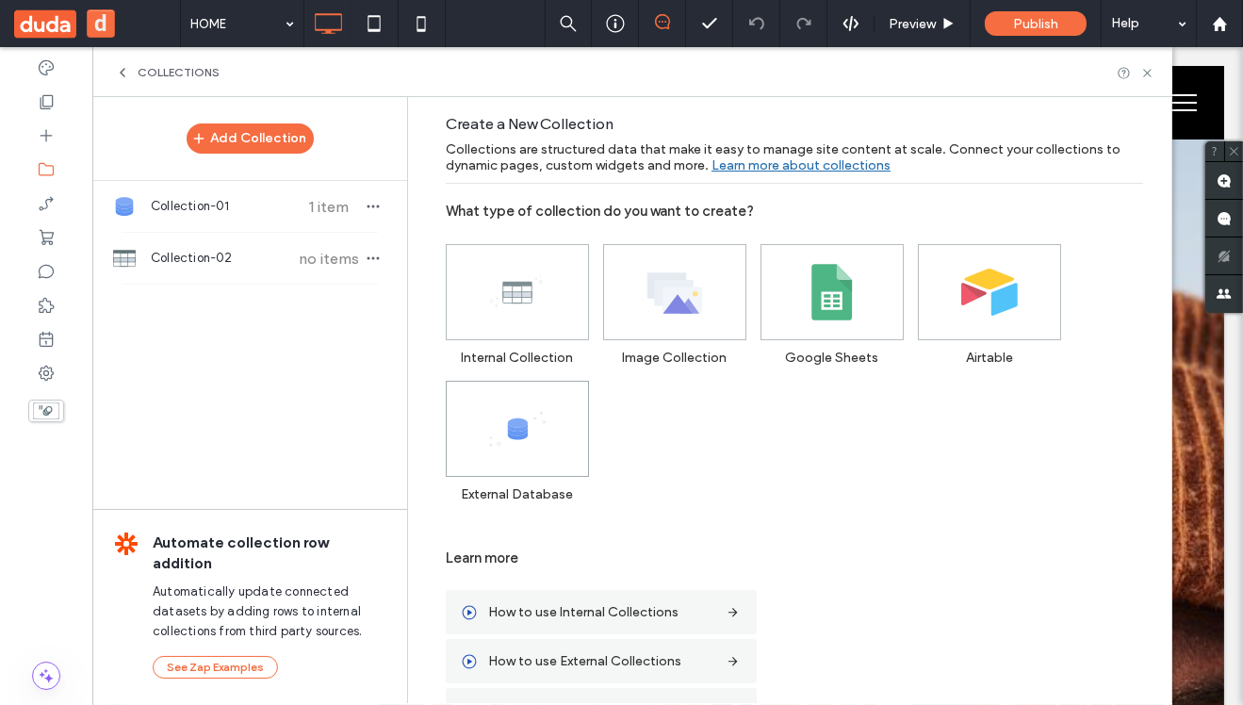
click at [539, 448] on span at bounding box center [517, 429] width 141 height 94
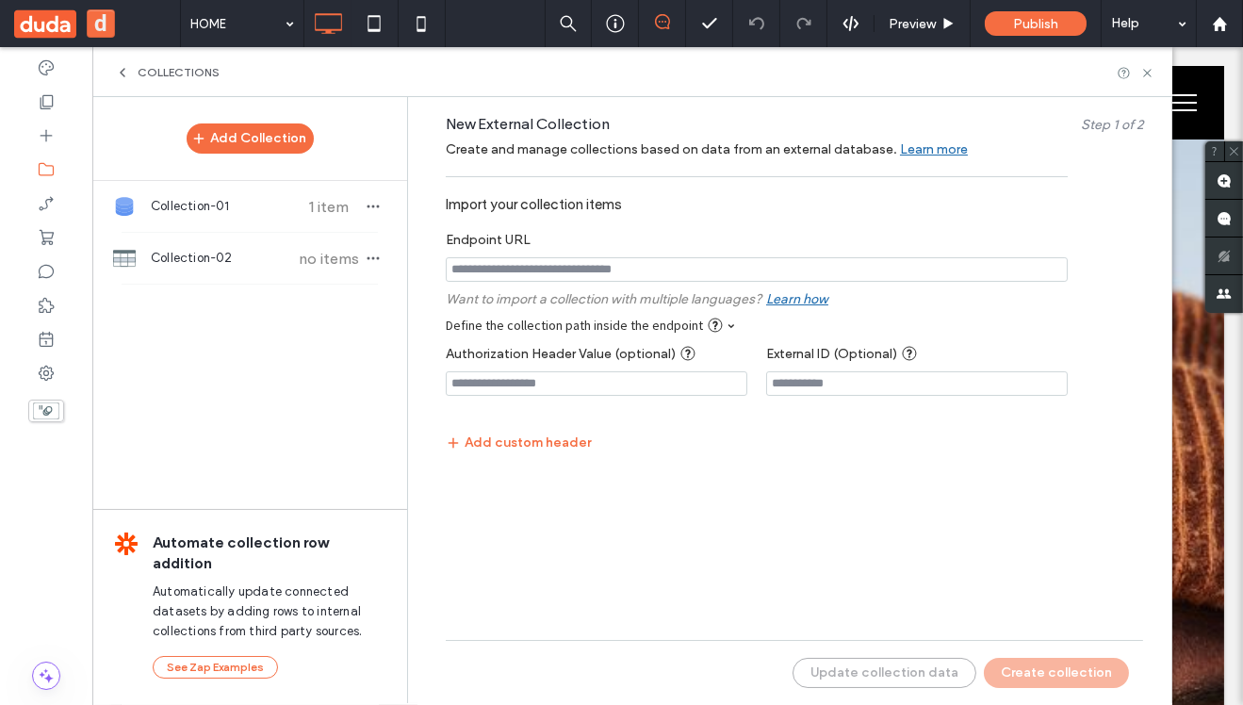
click at [542, 272] on input "notEmpty" at bounding box center [757, 269] width 622 height 25
paste input "**********"
type input "**********"
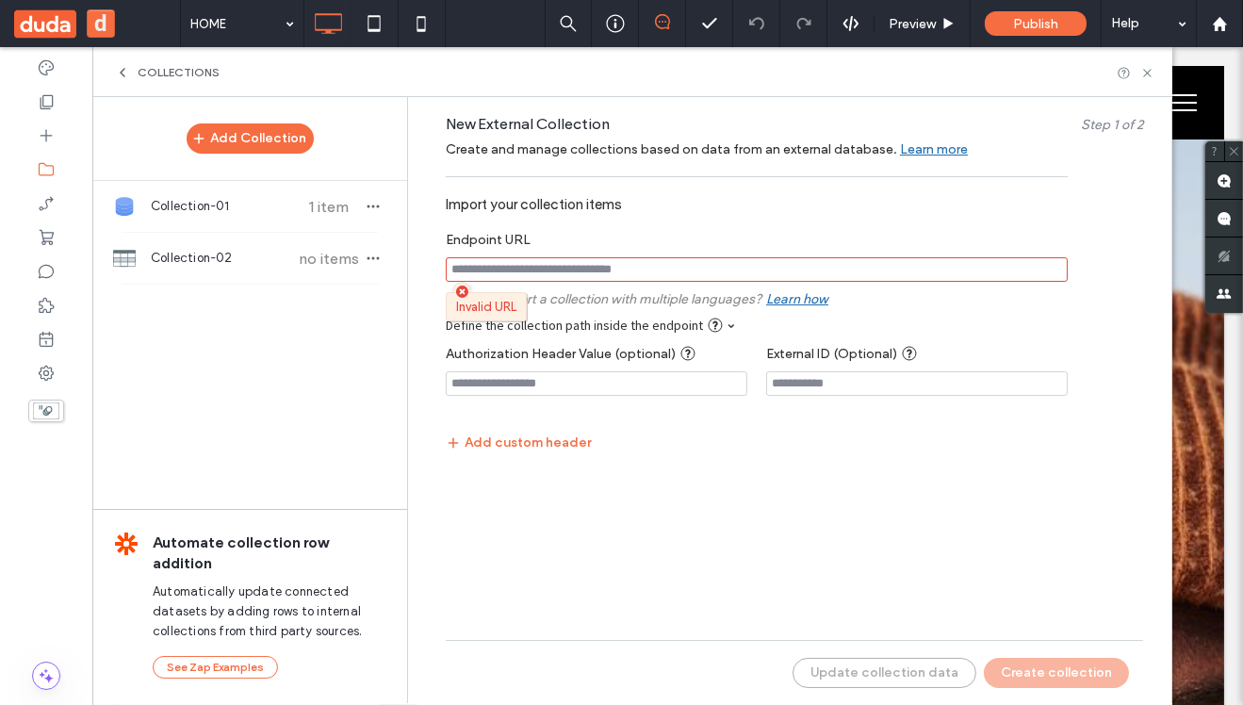
click at [606, 270] on input "notEmpty" at bounding box center [757, 269] width 622 height 25
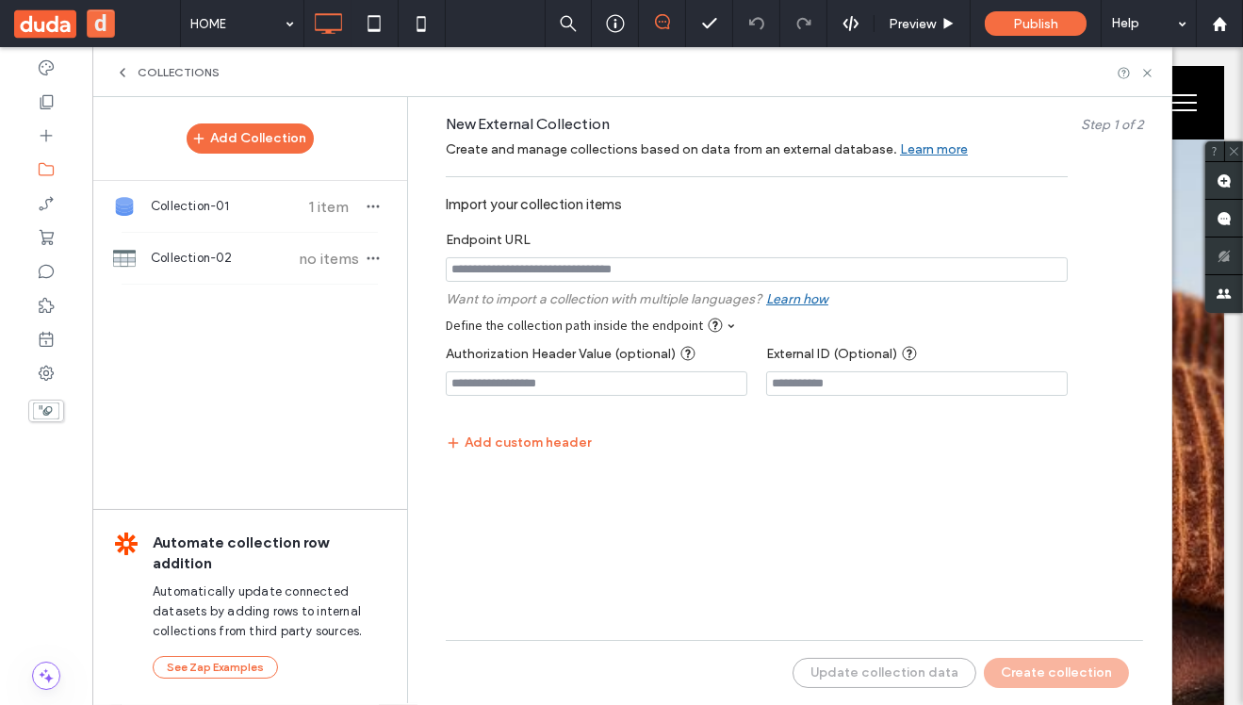
paste input "**********"
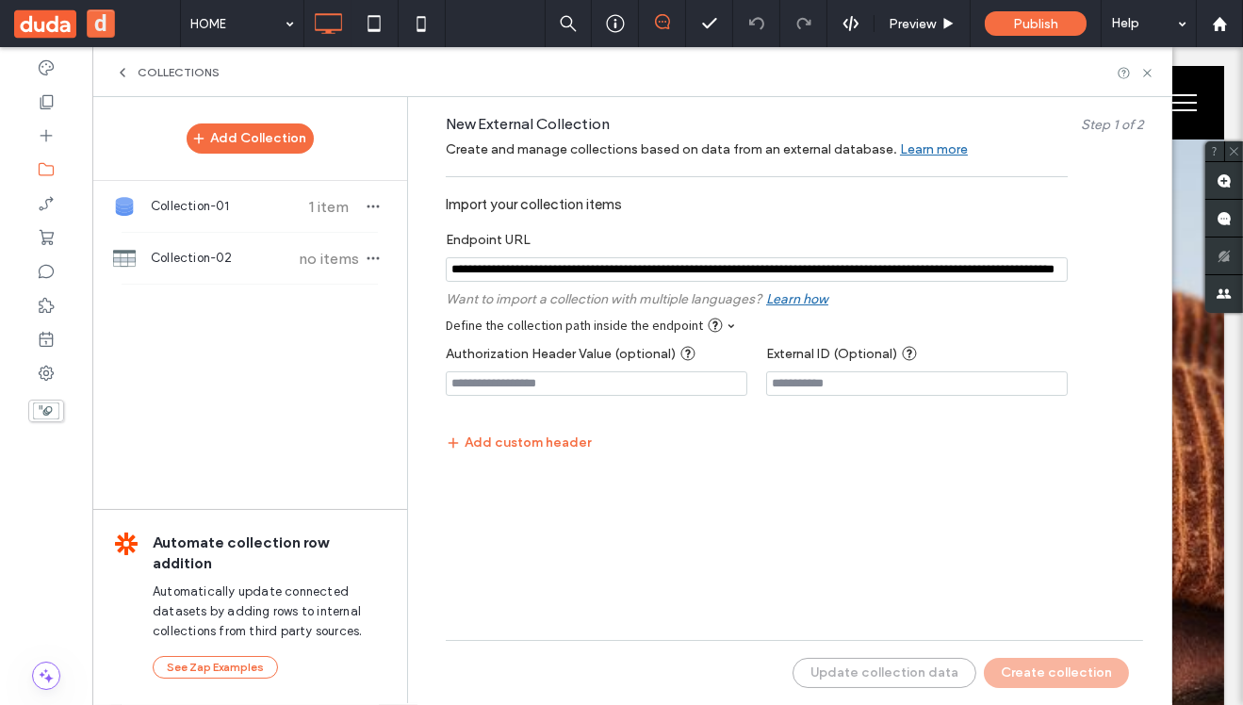
scroll to position [0, 176]
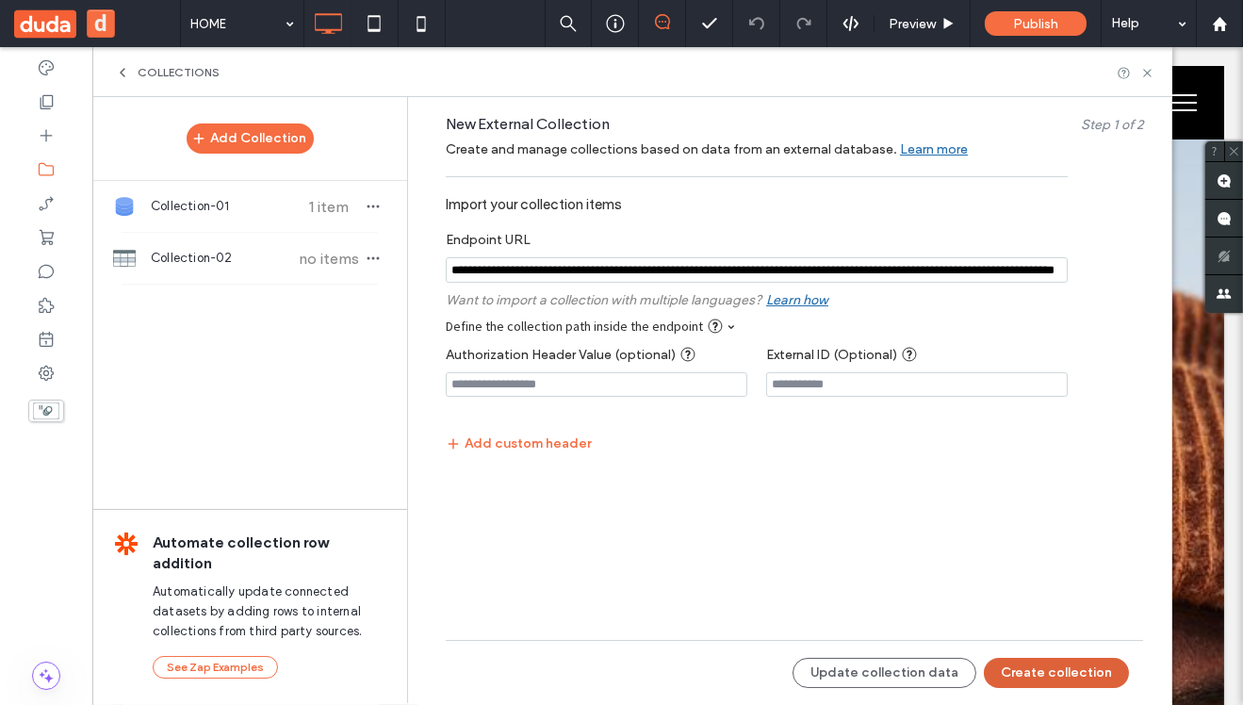
type input "**********"
click at [1056, 670] on button "Create collection" at bounding box center [1056, 673] width 145 height 30
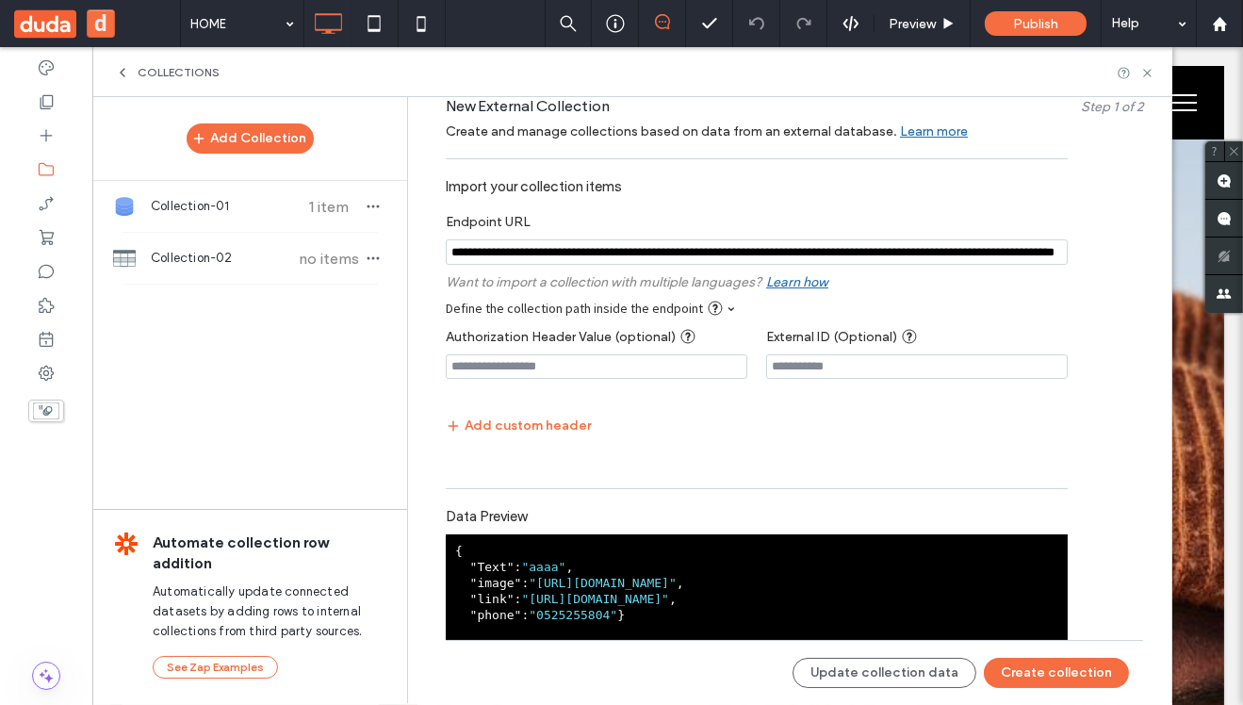
scroll to position [253, 0]
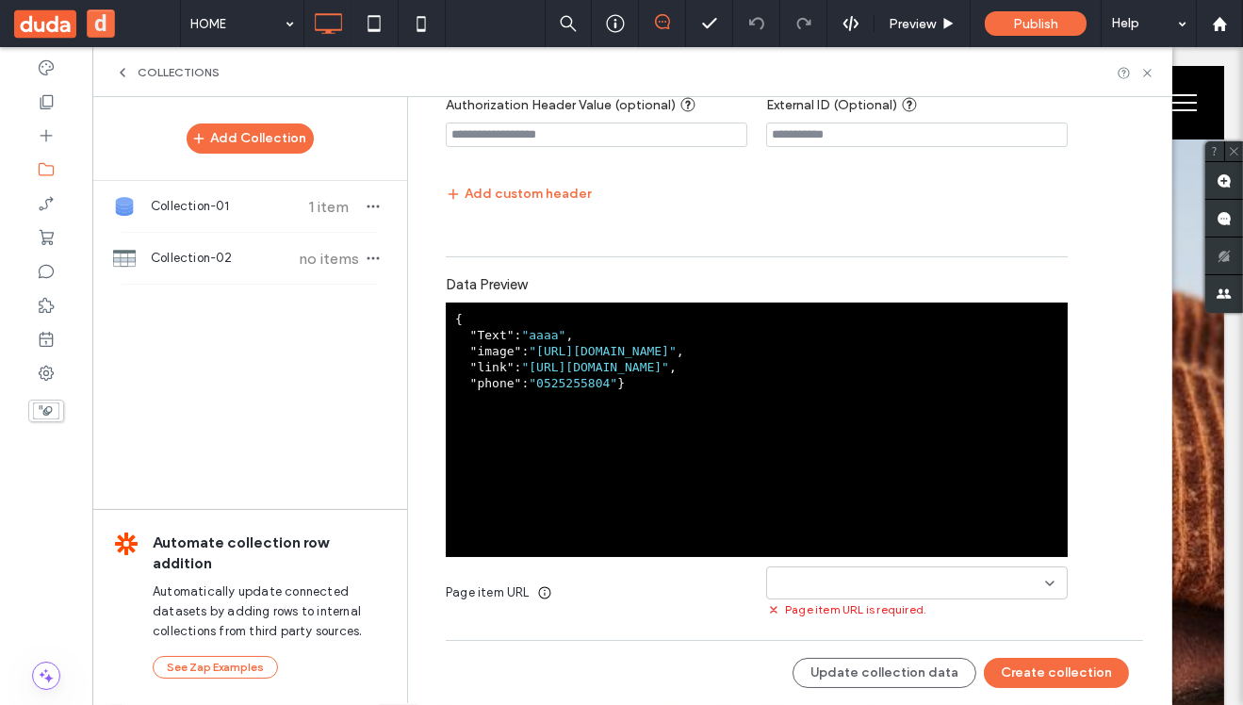
click at [852, 579] on input at bounding box center [910, 583] width 271 height 15
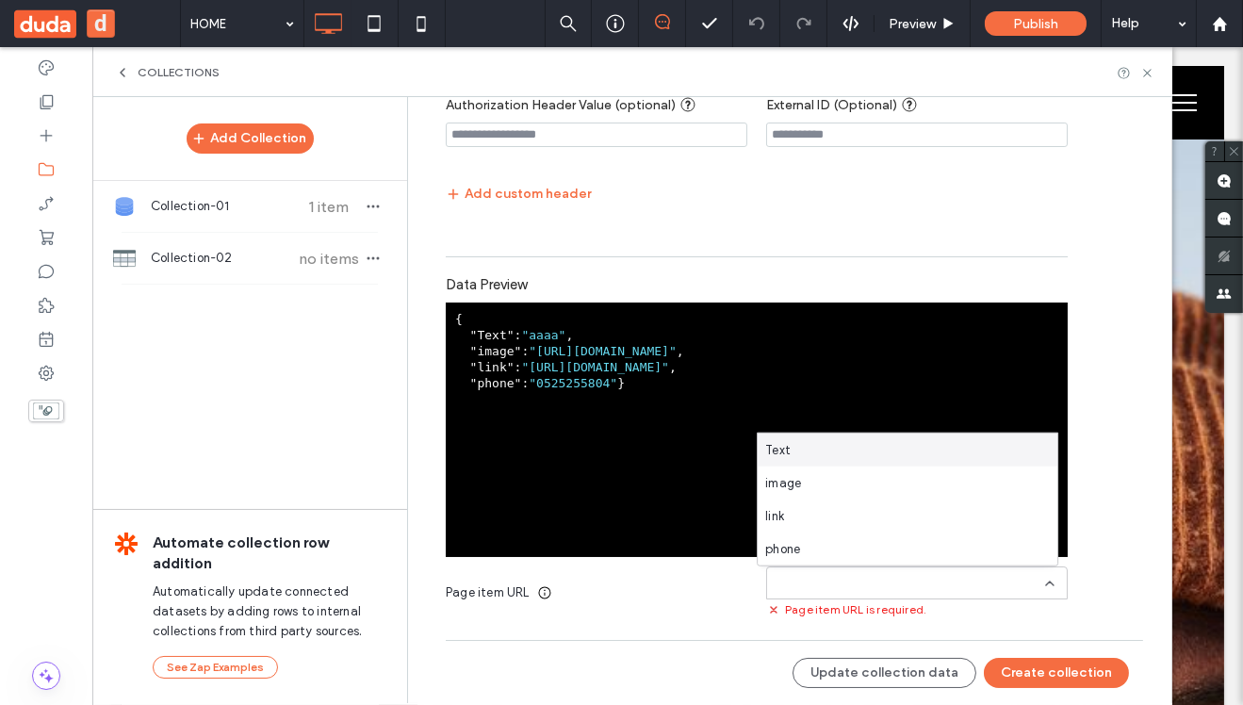
click at [610, 608] on div "Page item URL Page item URL is required." at bounding box center [757, 593] width 622 height 52
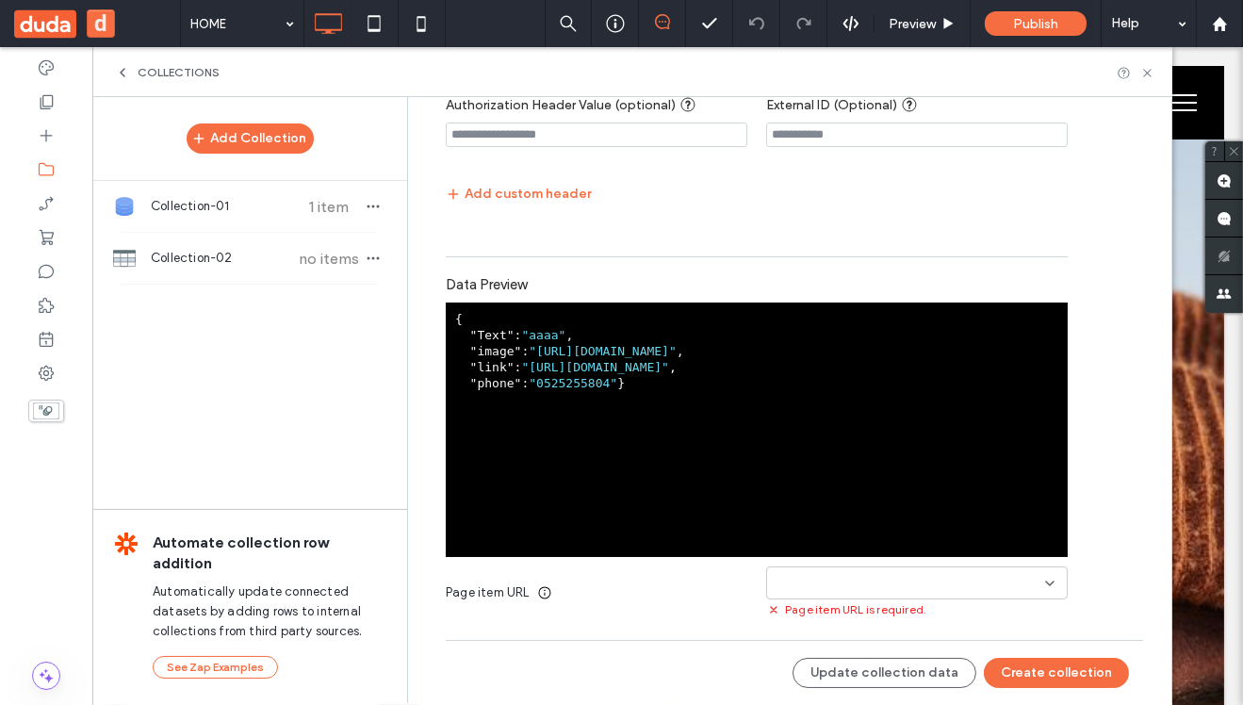
click at [950, 576] on input at bounding box center [910, 583] width 271 height 15
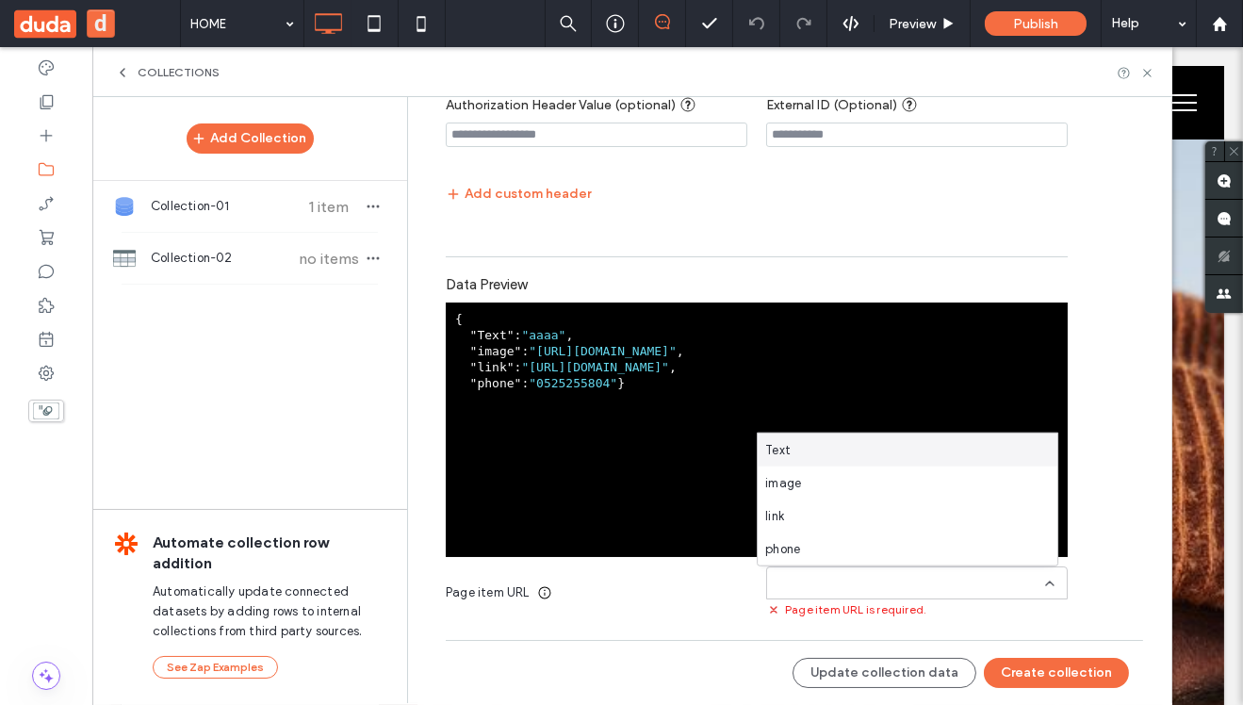
click at [881, 443] on div "Text" at bounding box center [908, 450] width 300 height 33
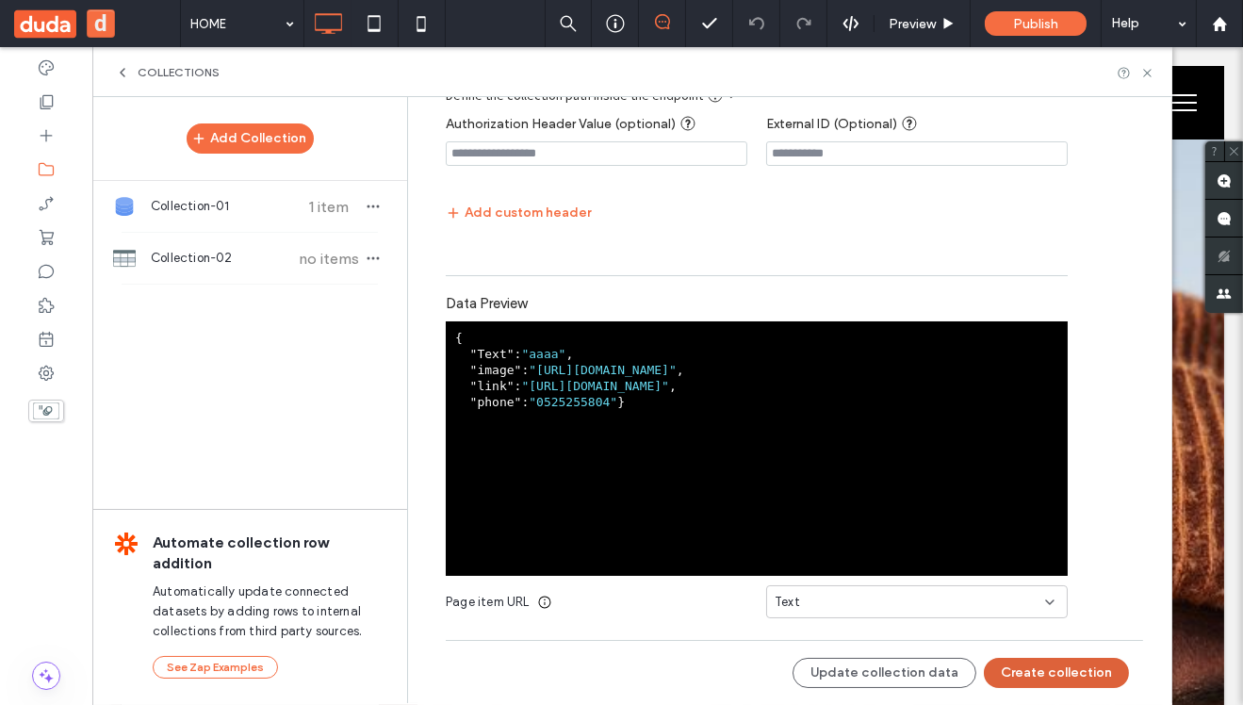
click at [1037, 669] on button "Create collection" at bounding box center [1056, 673] width 145 height 30
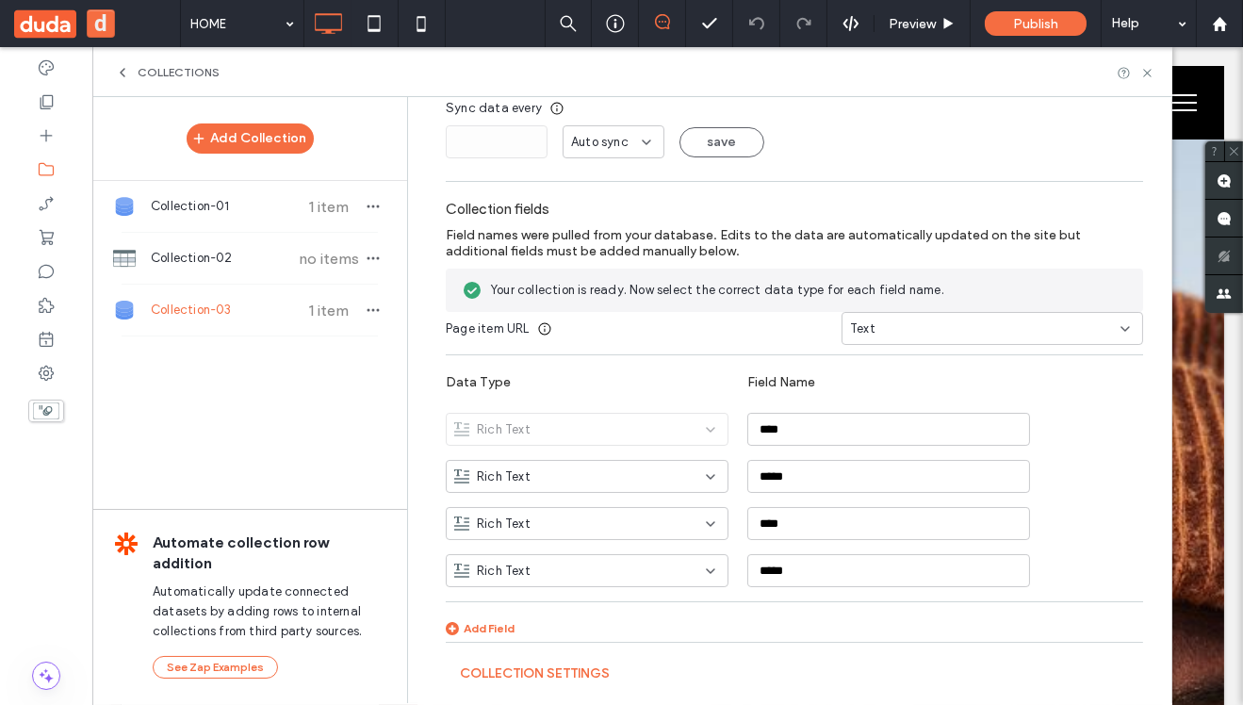
scroll to position [0, 0]
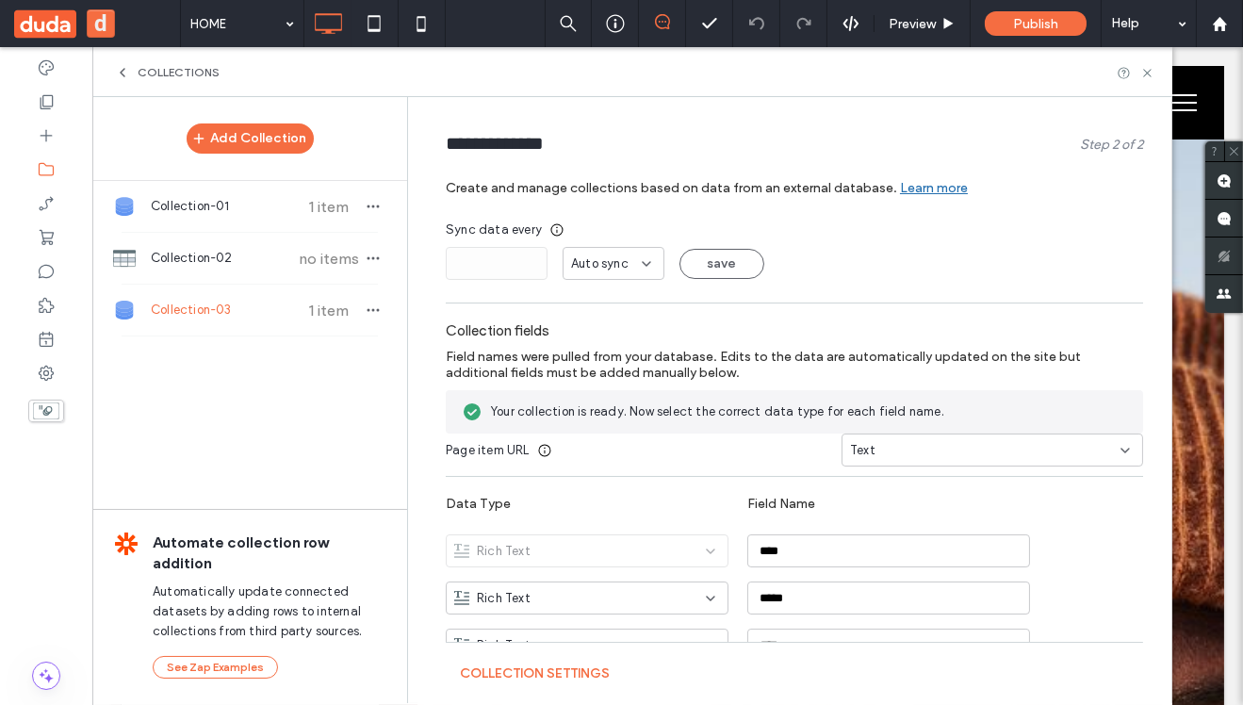
click at [188, 299] on div "Collection-03 1 item" at bounding box center [249, 310] width 315 height 51
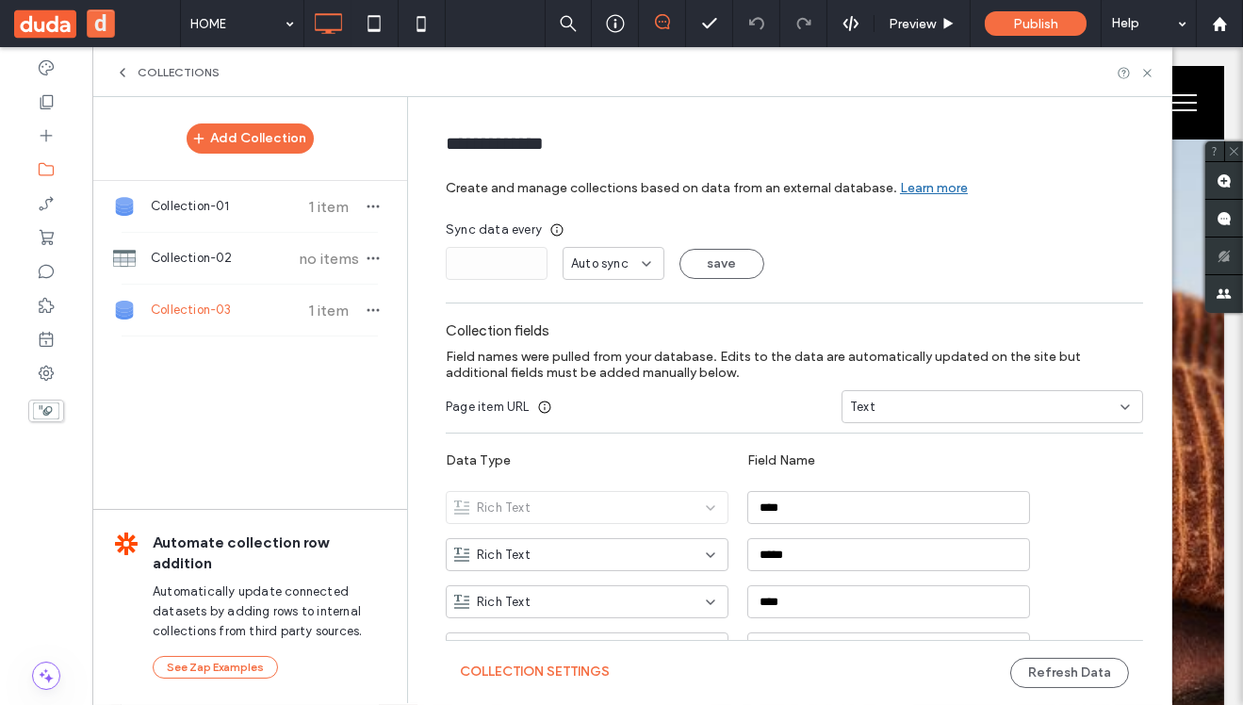
scroll to position [79, 0]
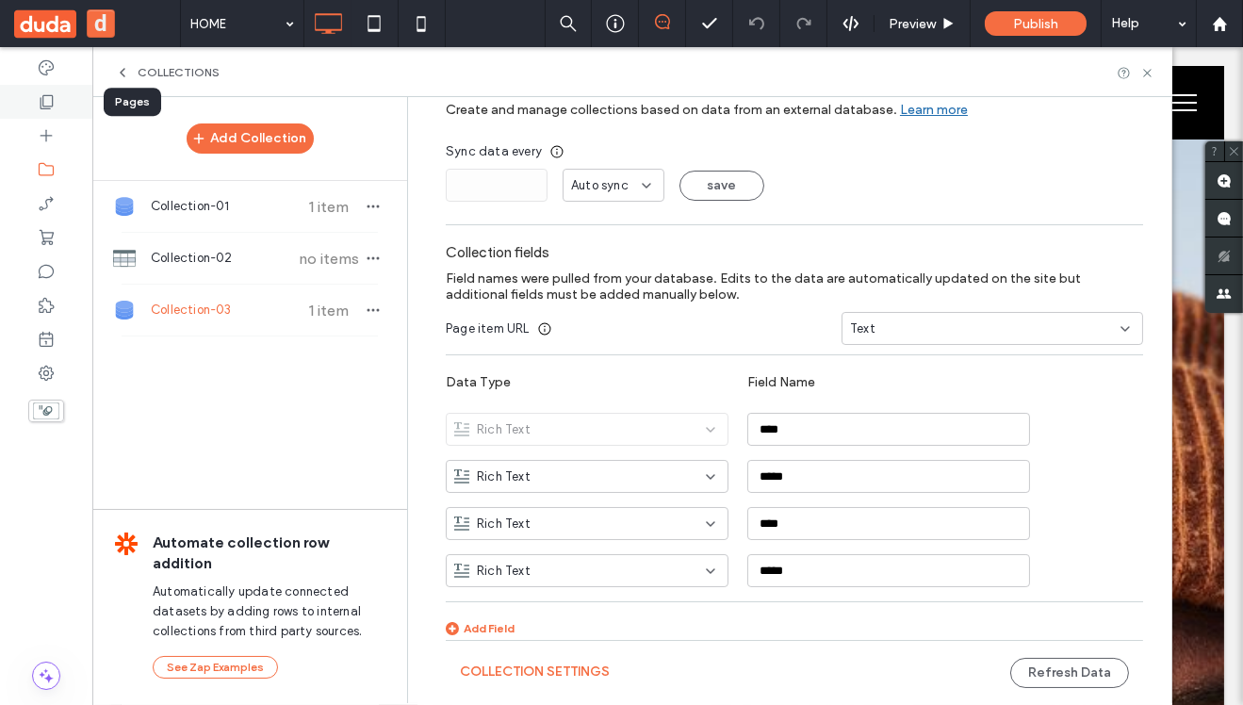
click at [44, 106] on use at bounding box center [47, 102] width 13 height 14
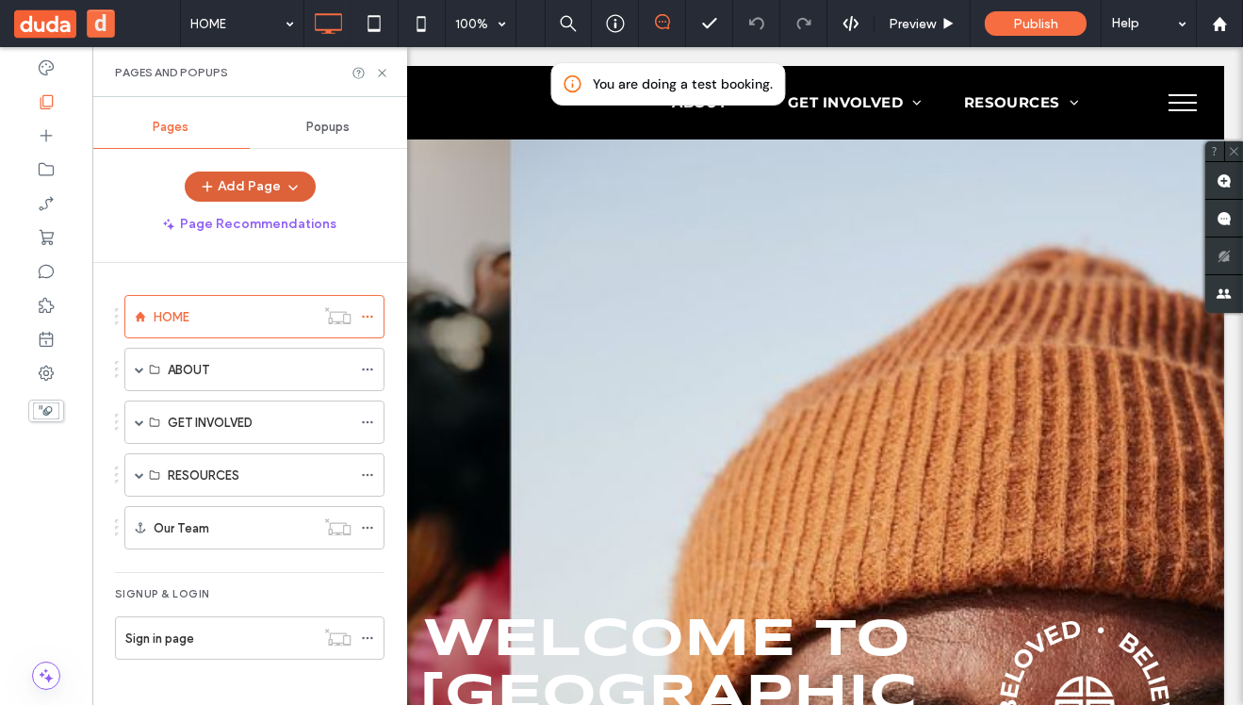
click at [267, 189] on button "Add Page" at bounding box center [250, 187] width 131 height 30
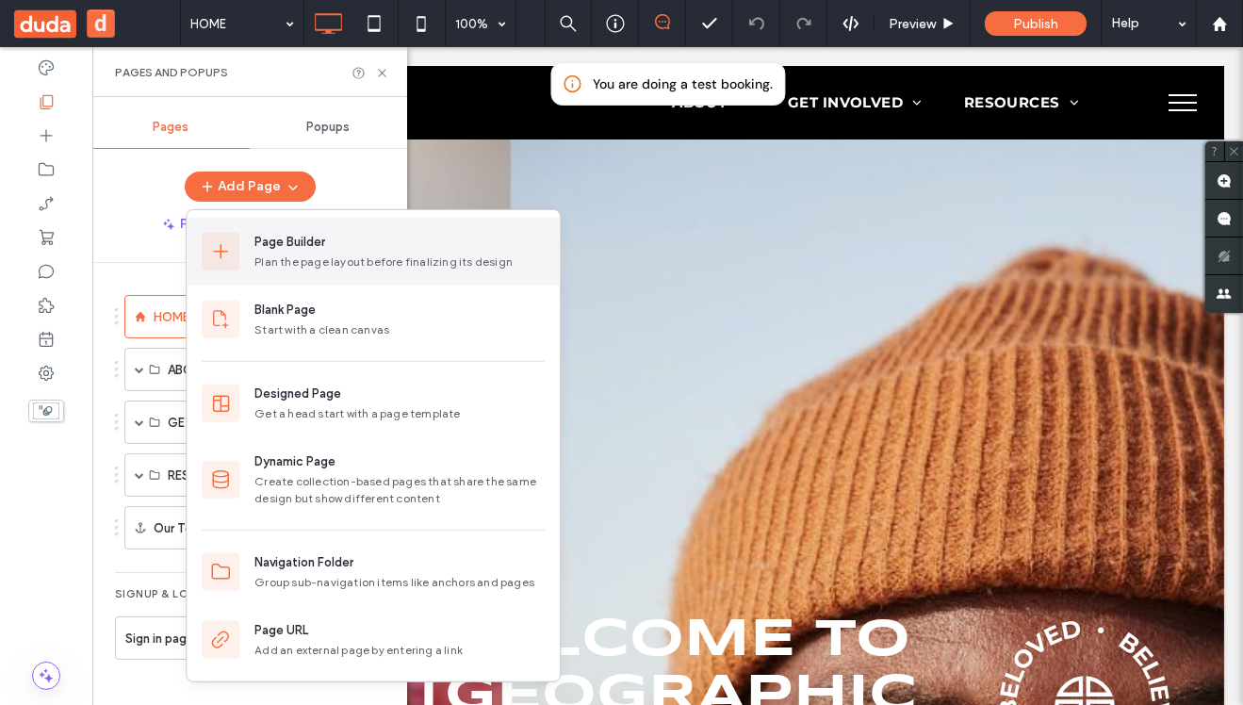
click at [314, 247] on div "Page Builder" at bounding box center [290, 242] width 71 height 19
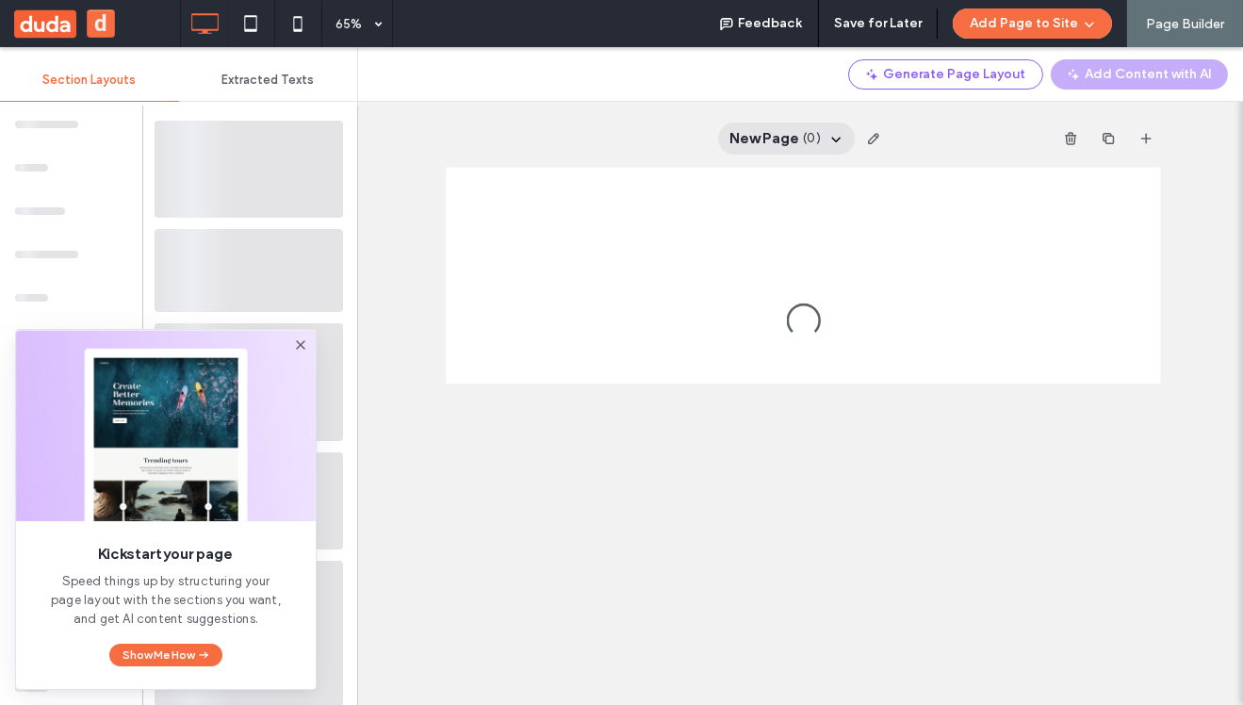
scroll to position [0, 0]
click at [818, 22] on div "Feedback" at bounding box center [760, 23] width 115 height 47
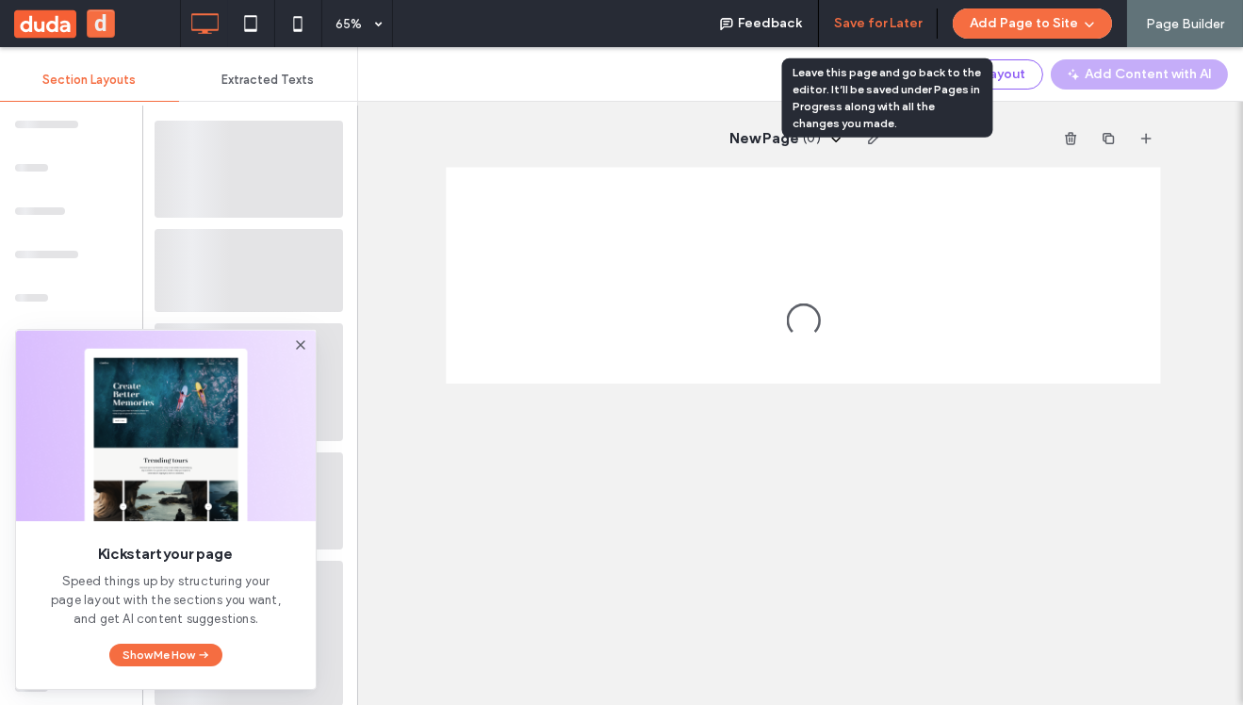
click at [874, 22] on button "Save for Later" at bounding box center [878, 23] width 88 height 30
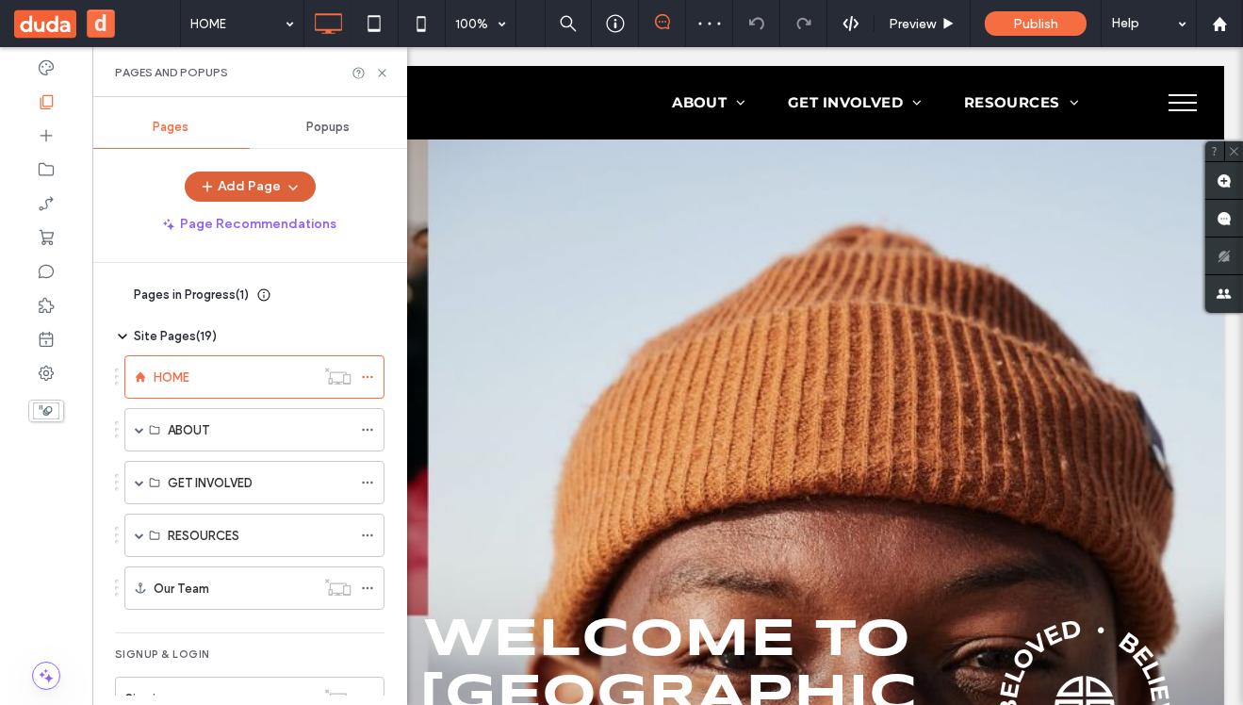
click at [261, 188] on button "Add Page" at bounding box center [250, 187] width 131 height 30
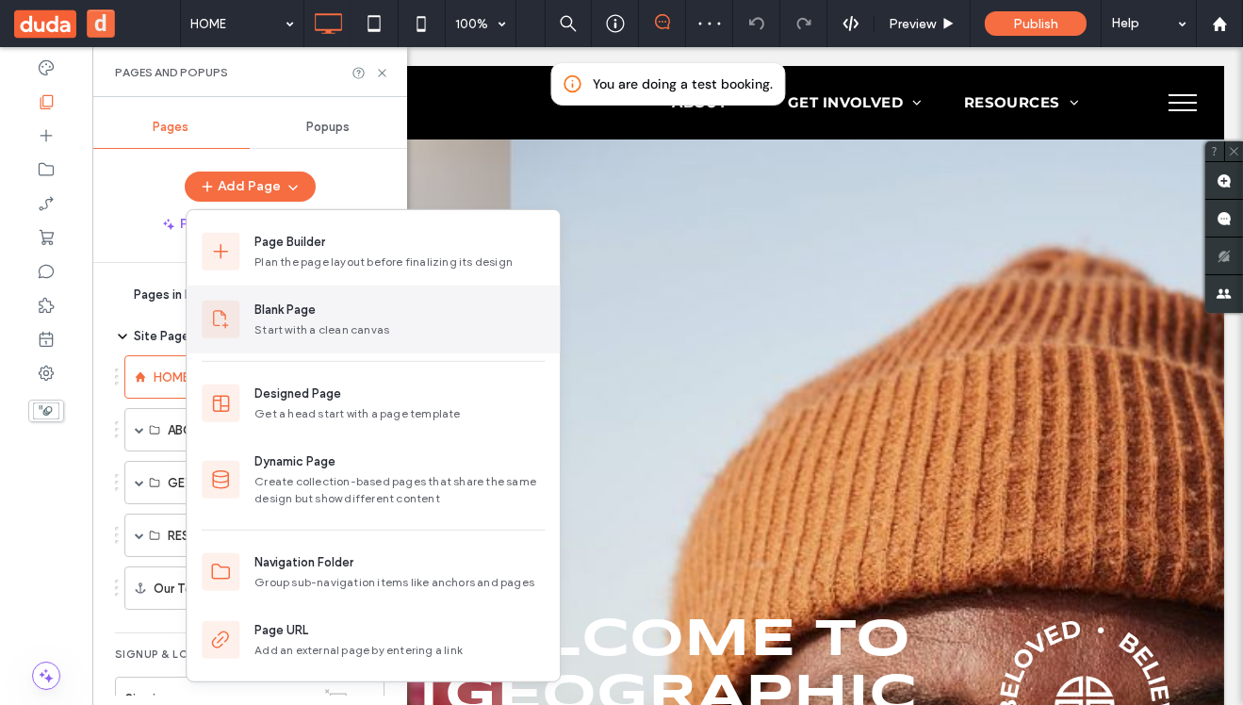
click at [280, 316] on div "Blank Page" at bounding box center [285, 310] width 61 height 19
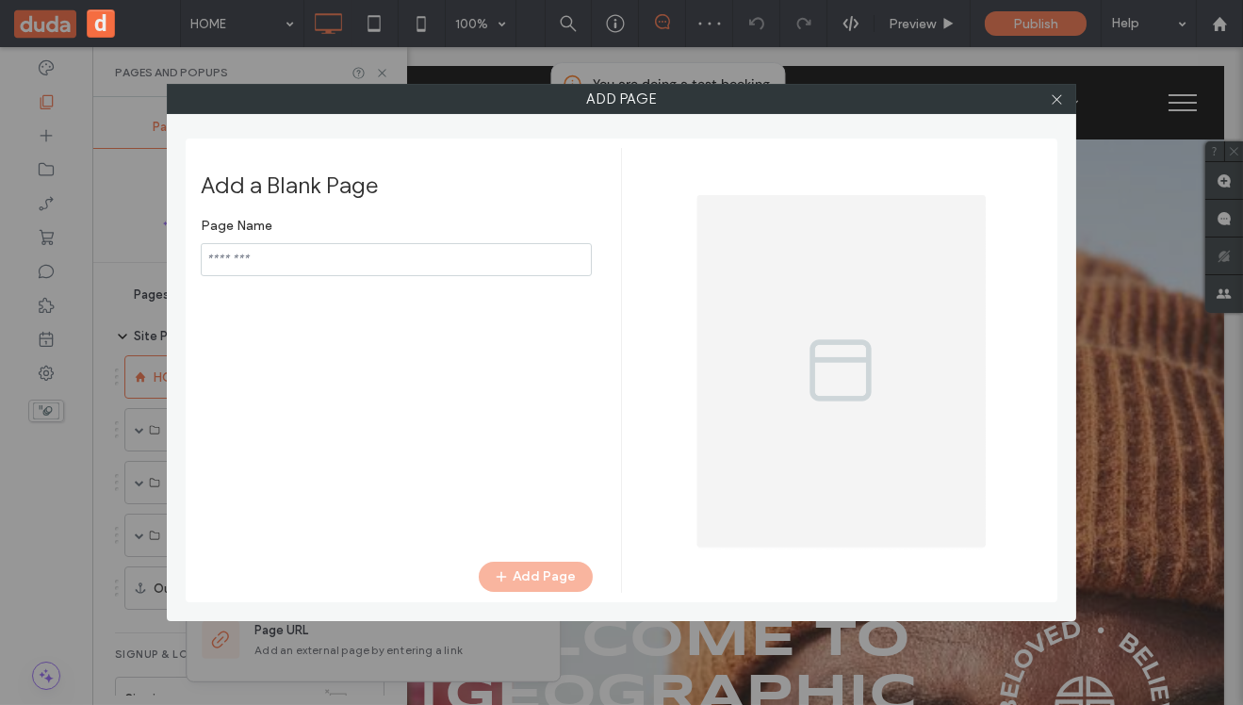
type input "**********"
click at [541, 579] on button "Add Page" at bounding box center [536, 577] width 114 height 30
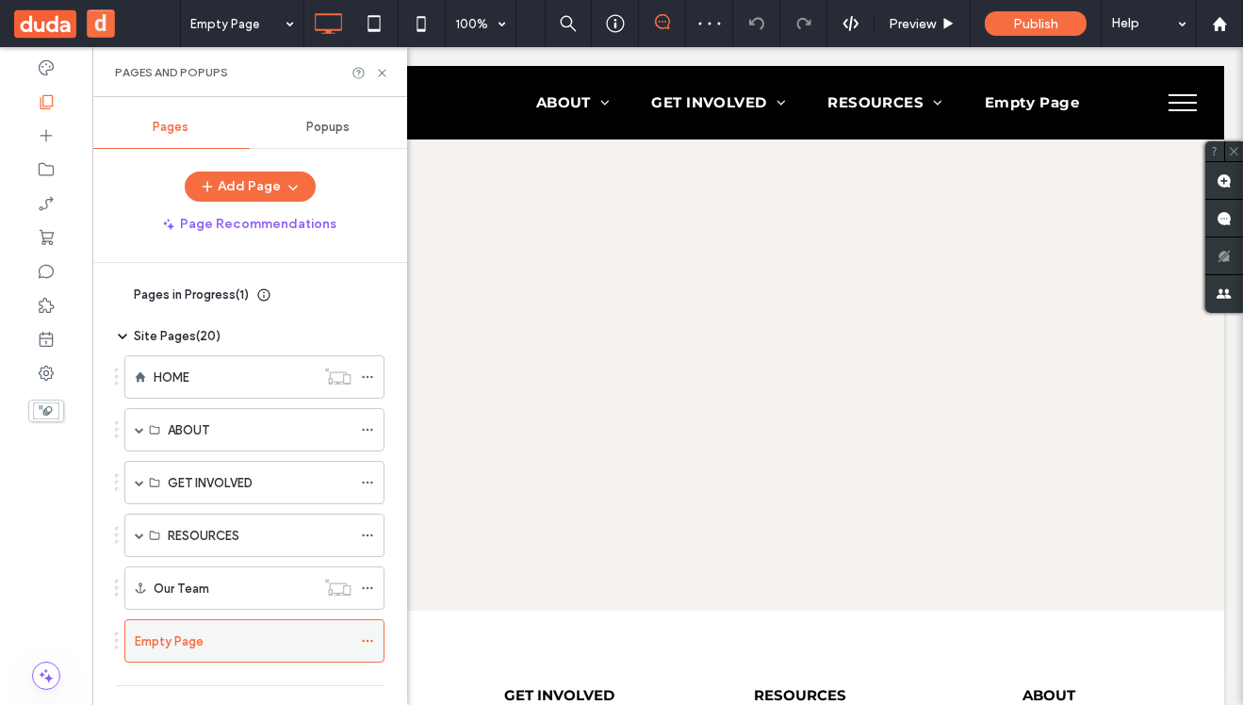
click at [369, 635] on icon at bounding box center [367, 640] width 13 height 13
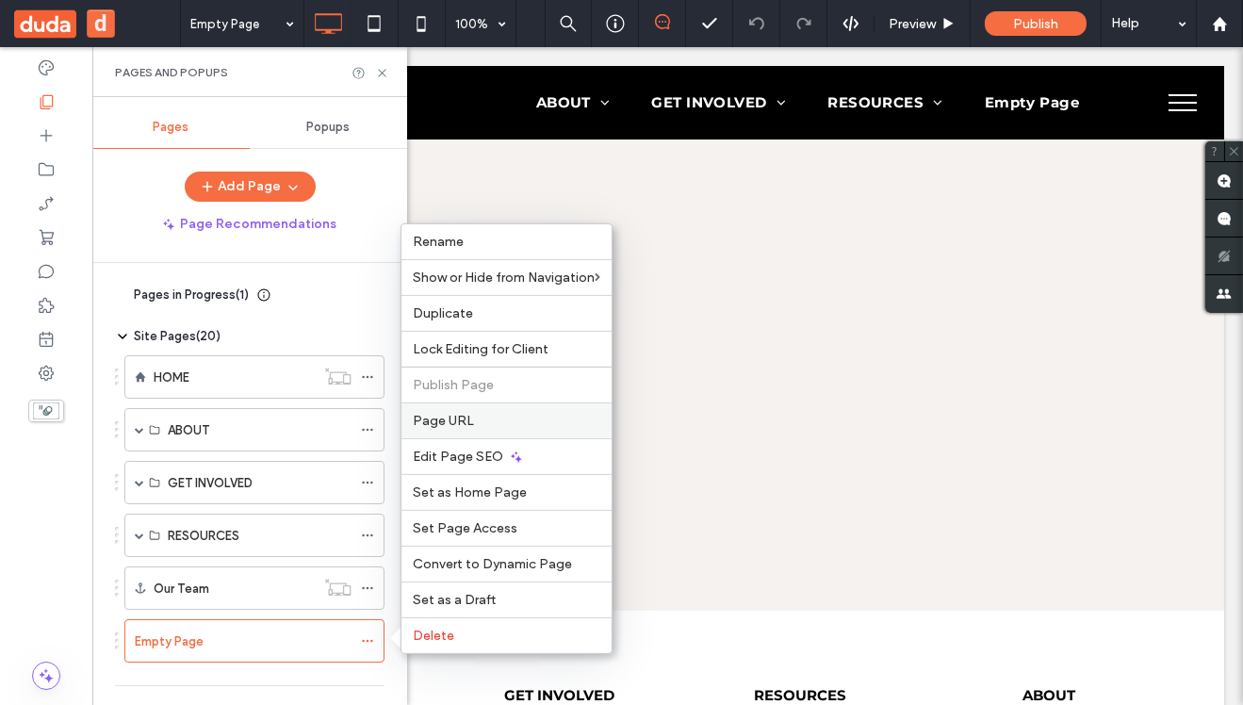
click at [437, 421] on span "Page URL" at bounding box center [443, 421] width 61 height 16
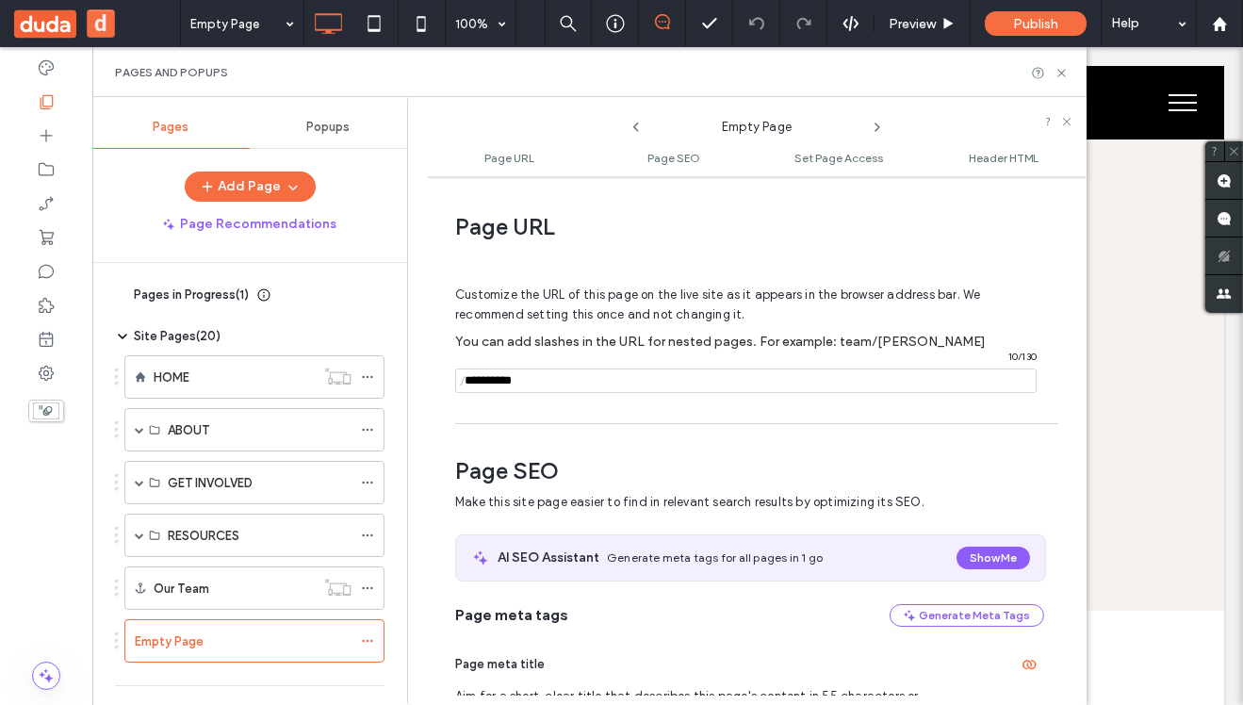
click at [732, 384] on input "notEmpty" at bounding box center [746, 381] width 582 height 25
click at [360, 646] on div "Empty Page" at bounding box center [254, 640] width 260 height 43
click at [367, 635] on icon at bounding box center [367, 640] width 13 height 13
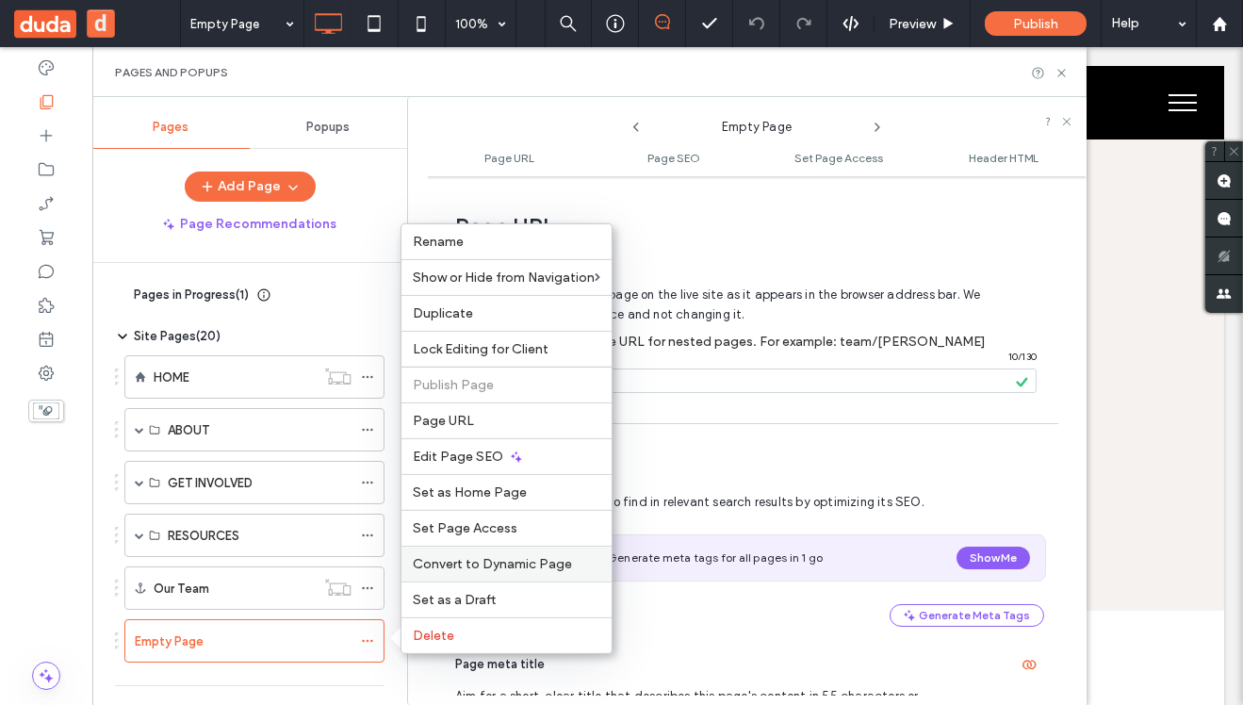
click at [505, 572] on div "Convert to Dynamic Page" at bounding box center [507, 564] width 210 height 36
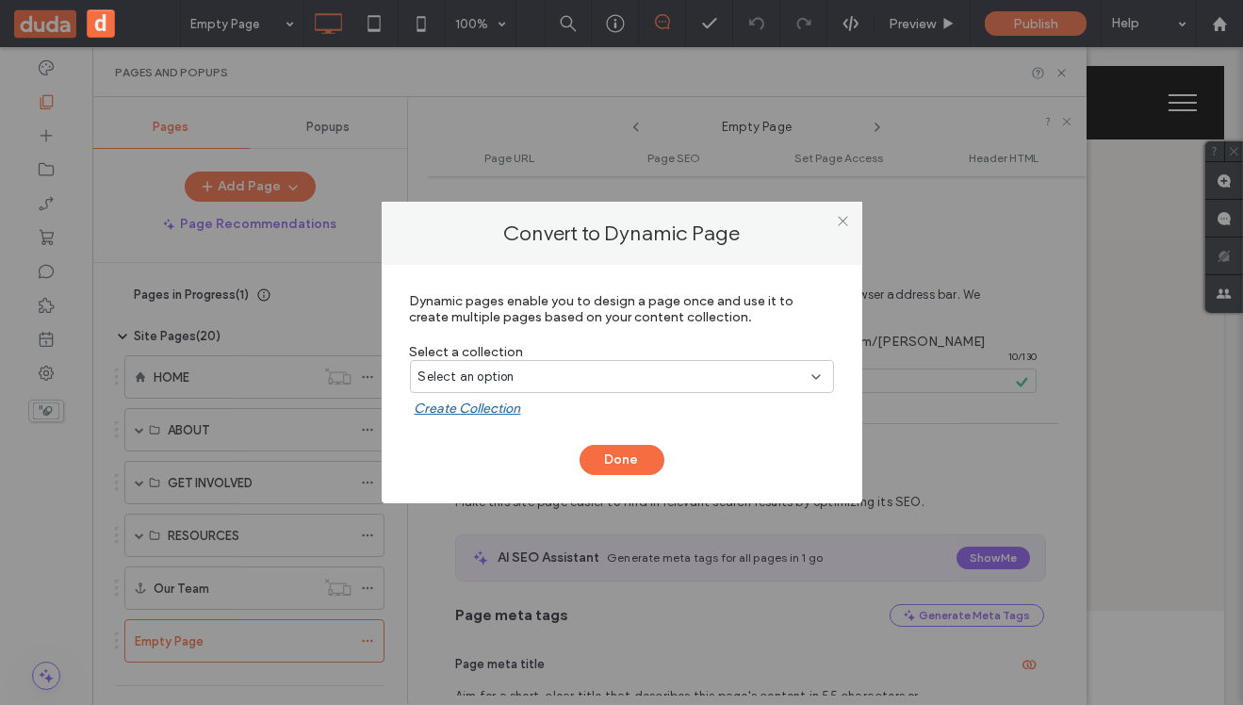
click at [554, 375] on div "Select an option" at bounding box center [611, 377] width 385 height 19
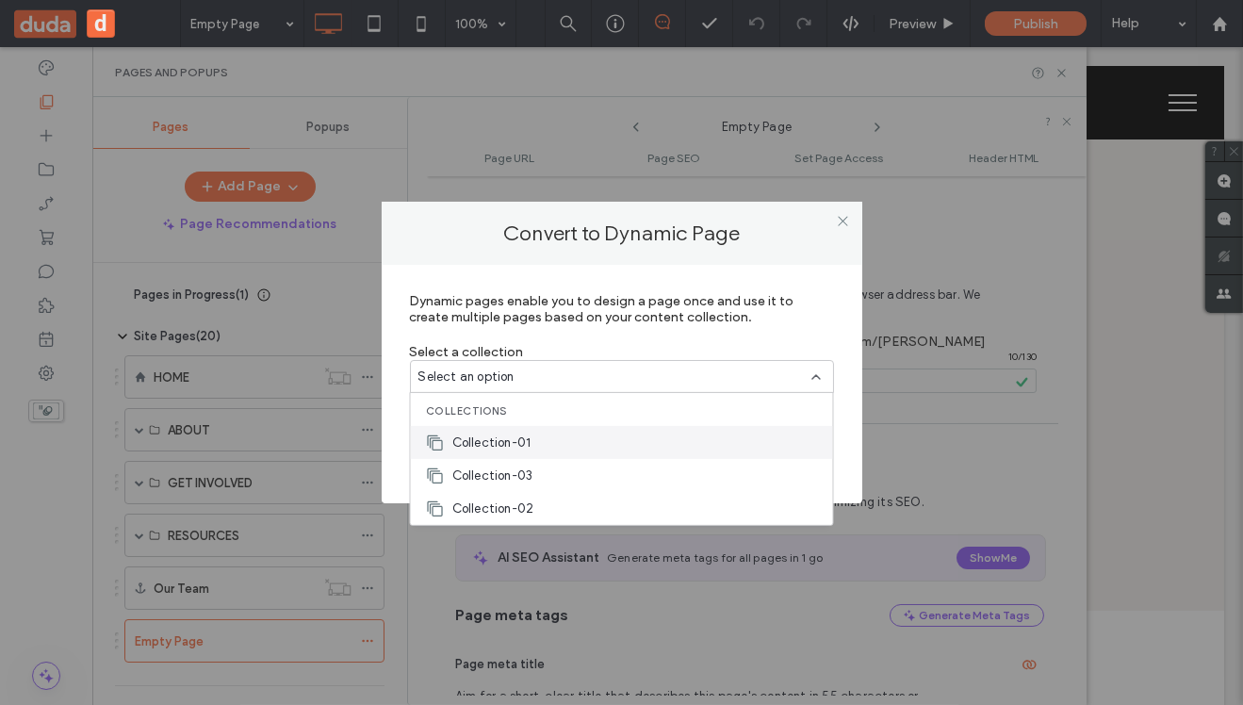
click at [532, 441] on div "Collection-01" at bounding box center [622, 442] width 422 height 33
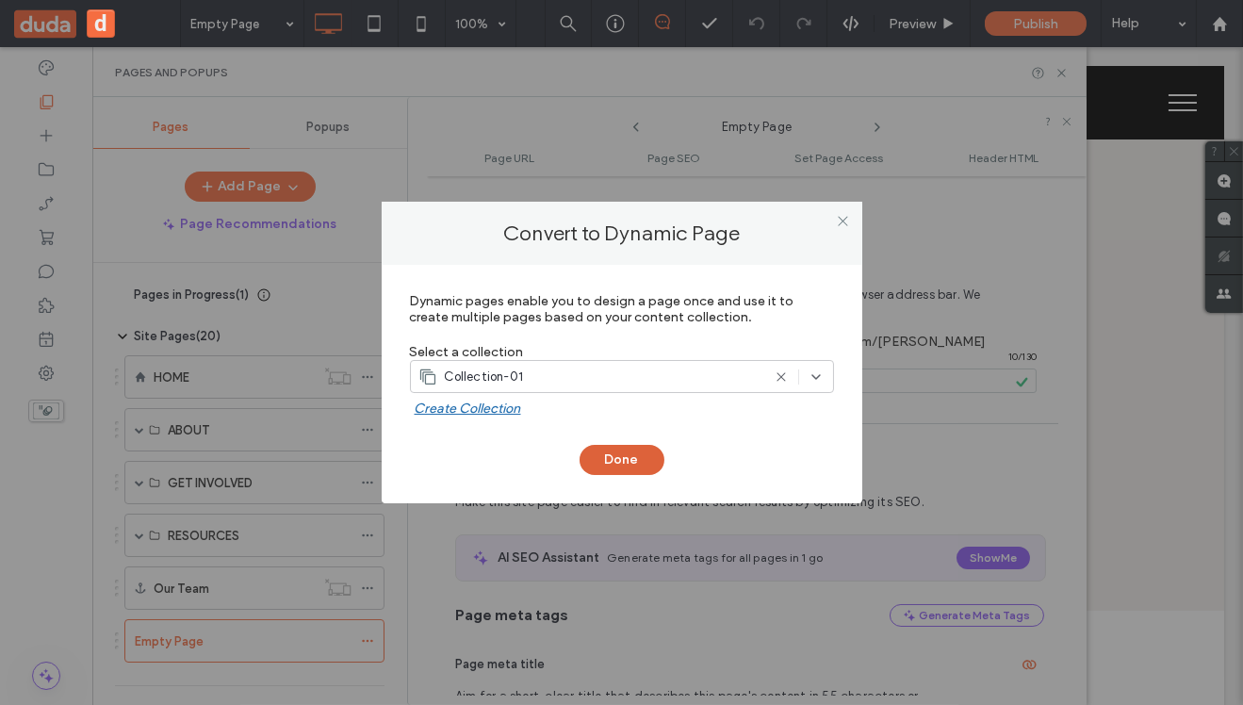
click at [634, 457] on button "Done" at bounding box center [622, 460] width 85 height 30
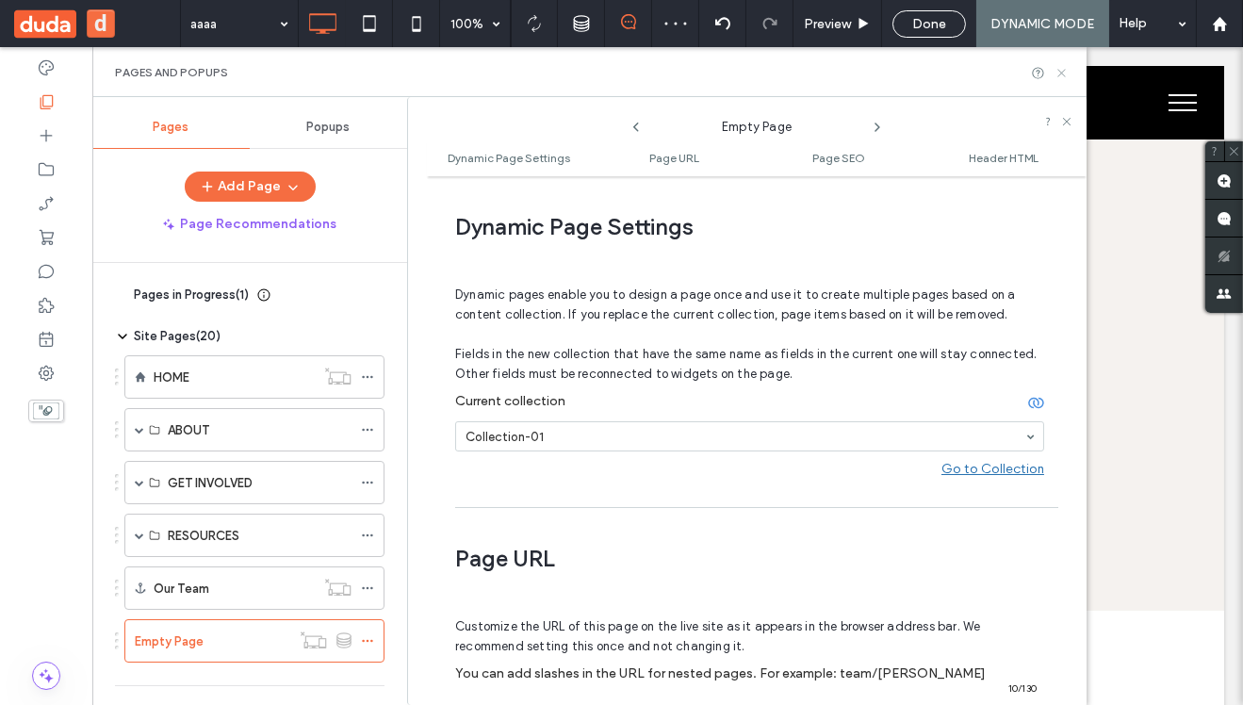
click at [1060, 74] on use at bounding box center [1062, 73] width 8 height 8
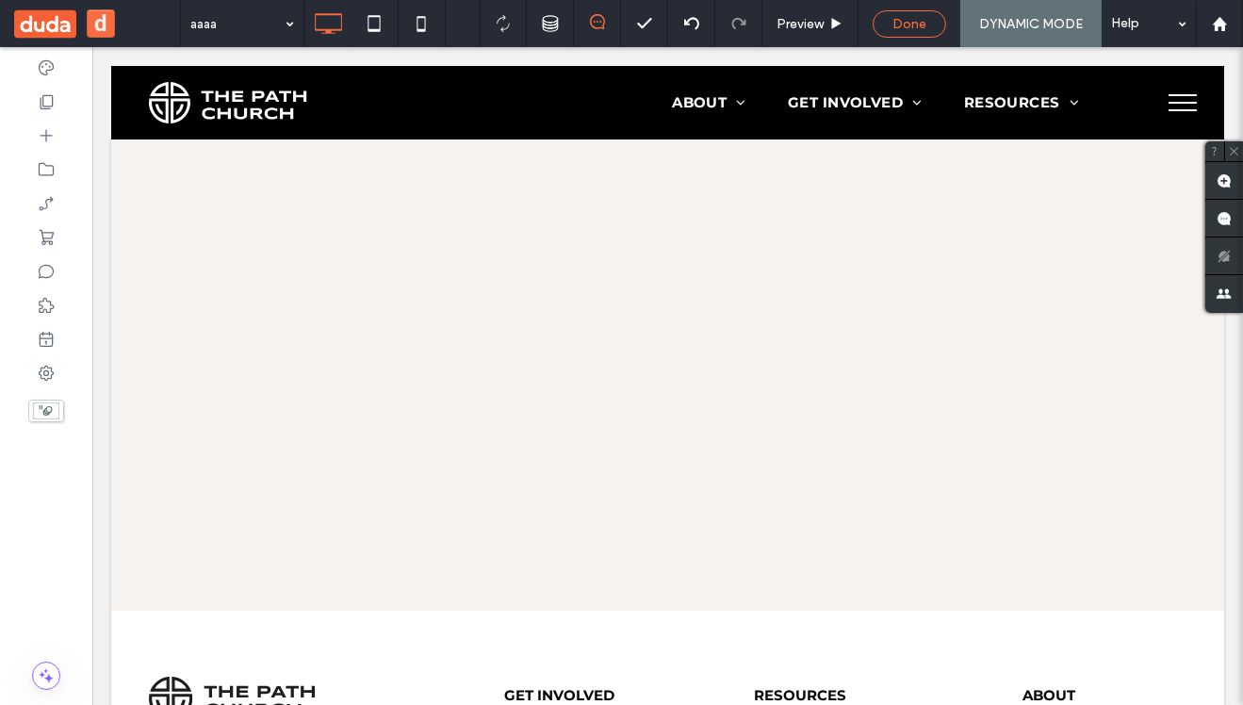
click at [917, 23] on span "Done" at bounding box center [910, 24] width 34 height 16
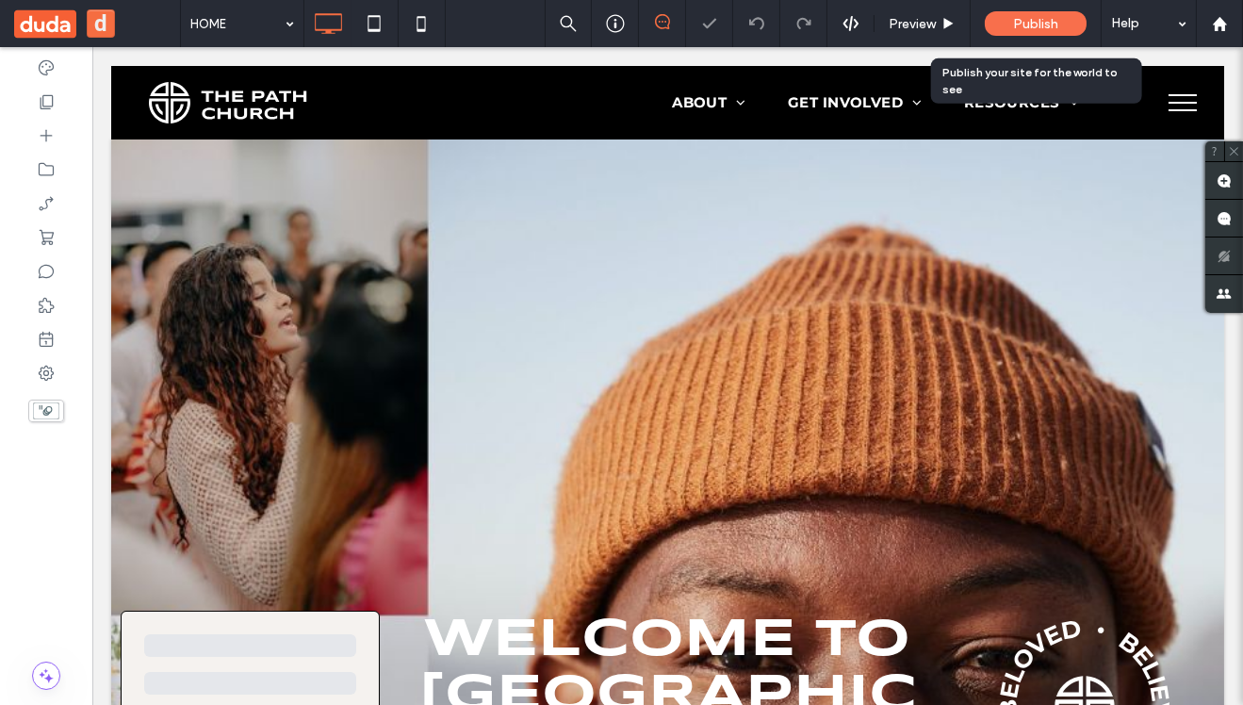
click at [1030, 18] on span "Publish" at bounding box center [1035, 24] width 45 height 16
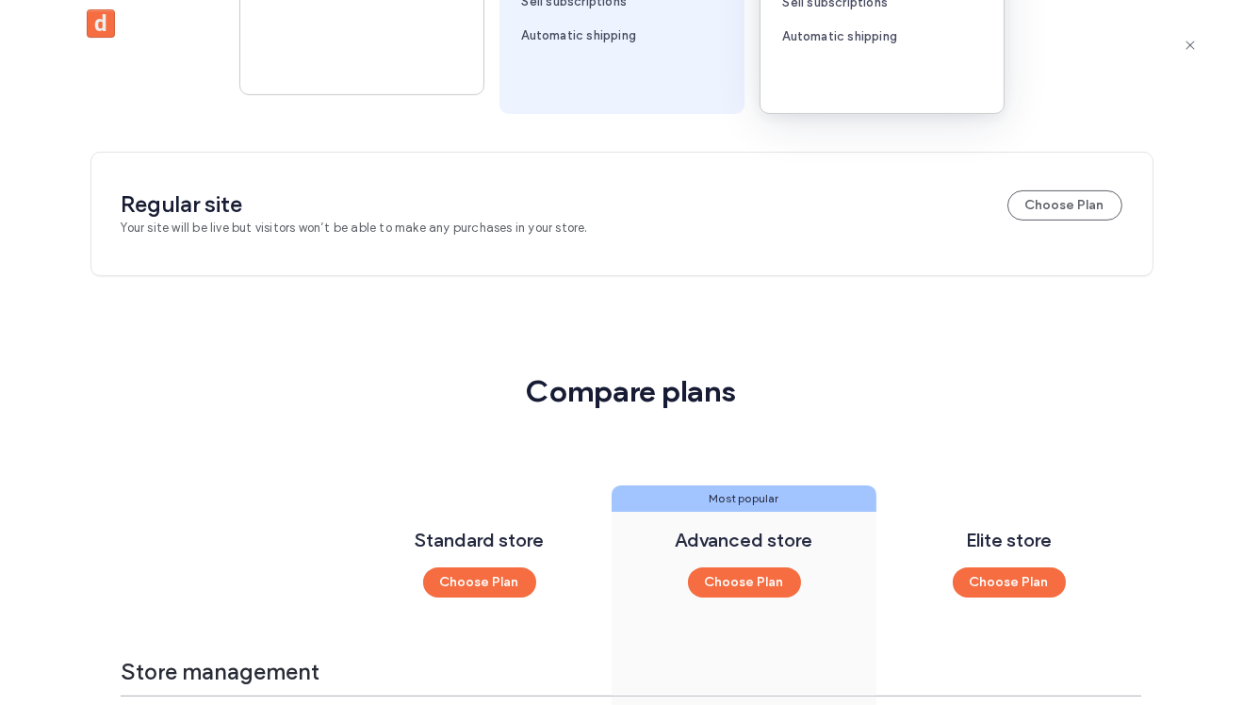
scroll to position [913, 0]
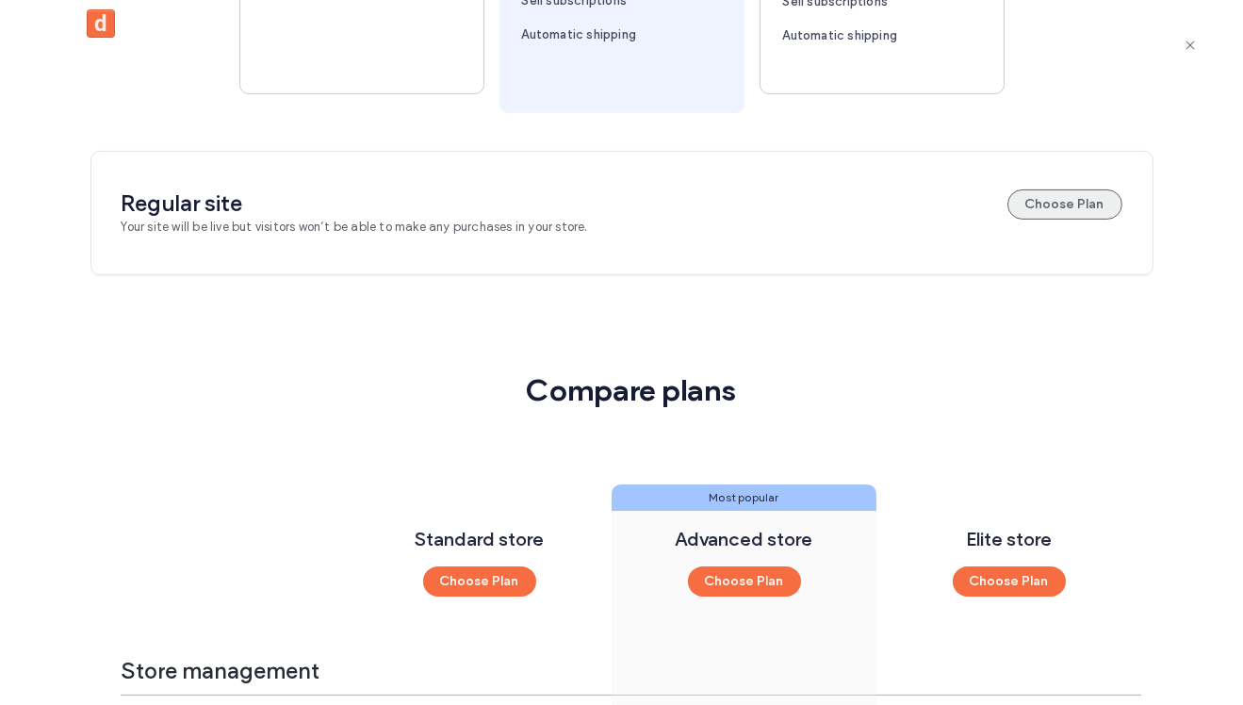
click at [1056, 205] on button "Choose Plan" at bounding box center [1065, 204] width 115 height 30
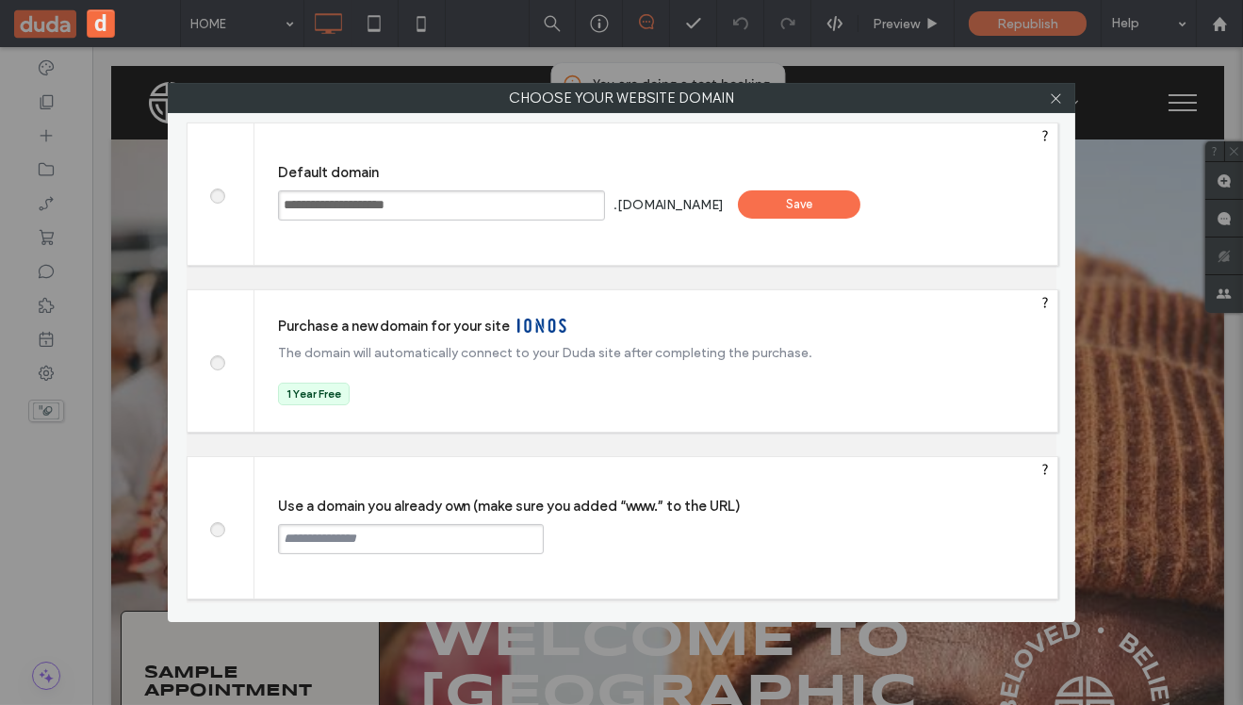
click at [809, 211] on div "Save" at bounding box center [799, 204] width 123 height 28
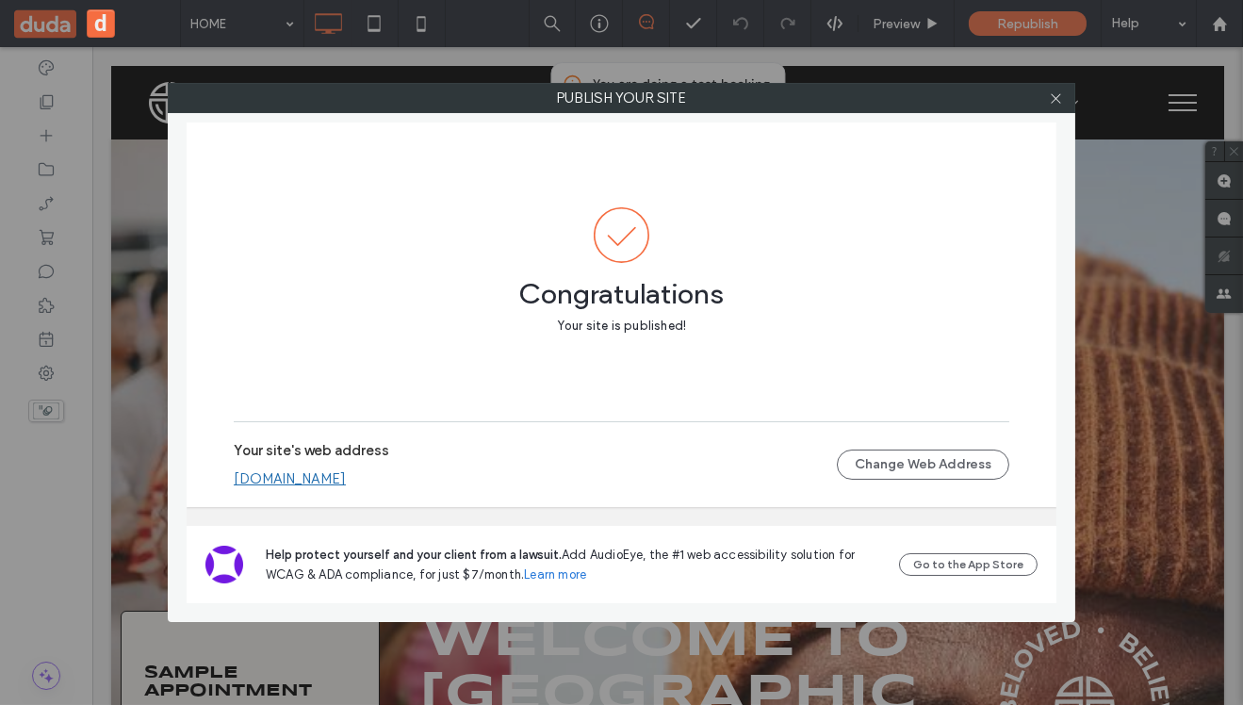
click at [346, 482] on link "yuliiaynewacc6da3219e.multiscreen.d1test.biz" at bounding box center [290, 478] width 112 height 17
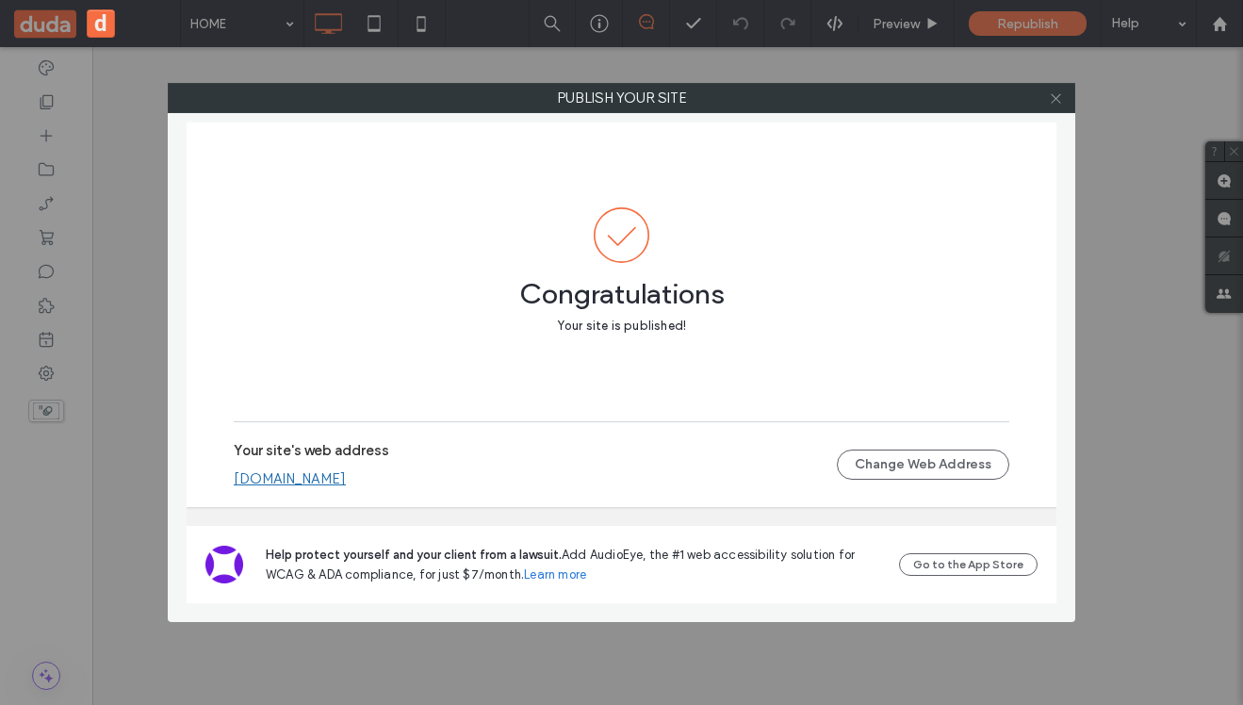
click at [1056, 102] on icon at bounding box center [1056, 98] width 14 height 14
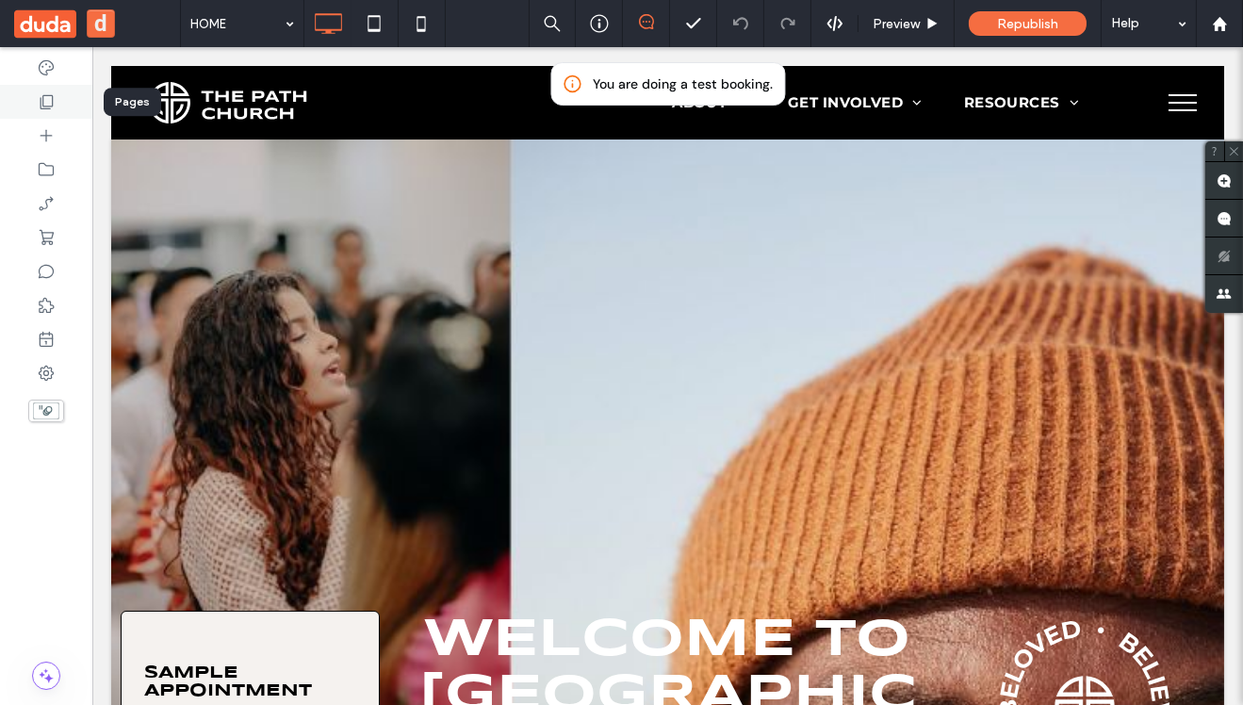
click at [51, 95] on use at bounding box center [47, 102] width 13 height 14
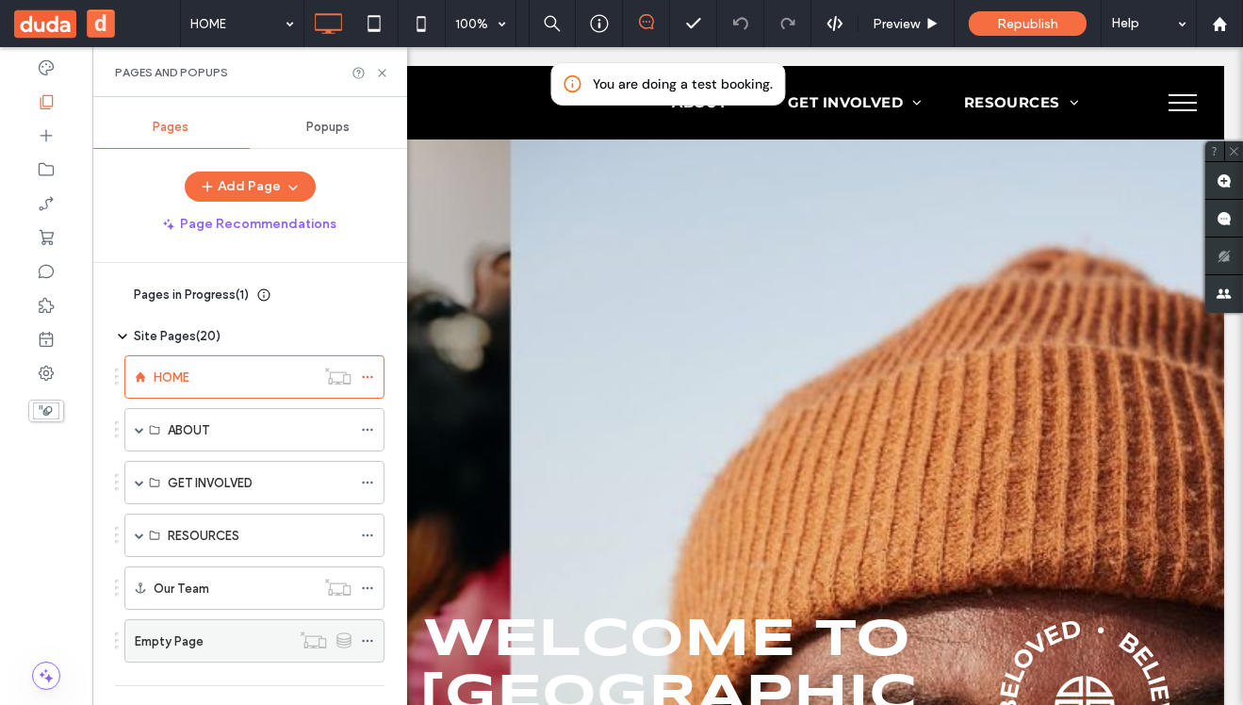
click at [155, 644] on label "Empty Page" at bounding box center [169, 641] width 69 height 33
